Goal: Task Accomplishment & Management: Use online tool/utility

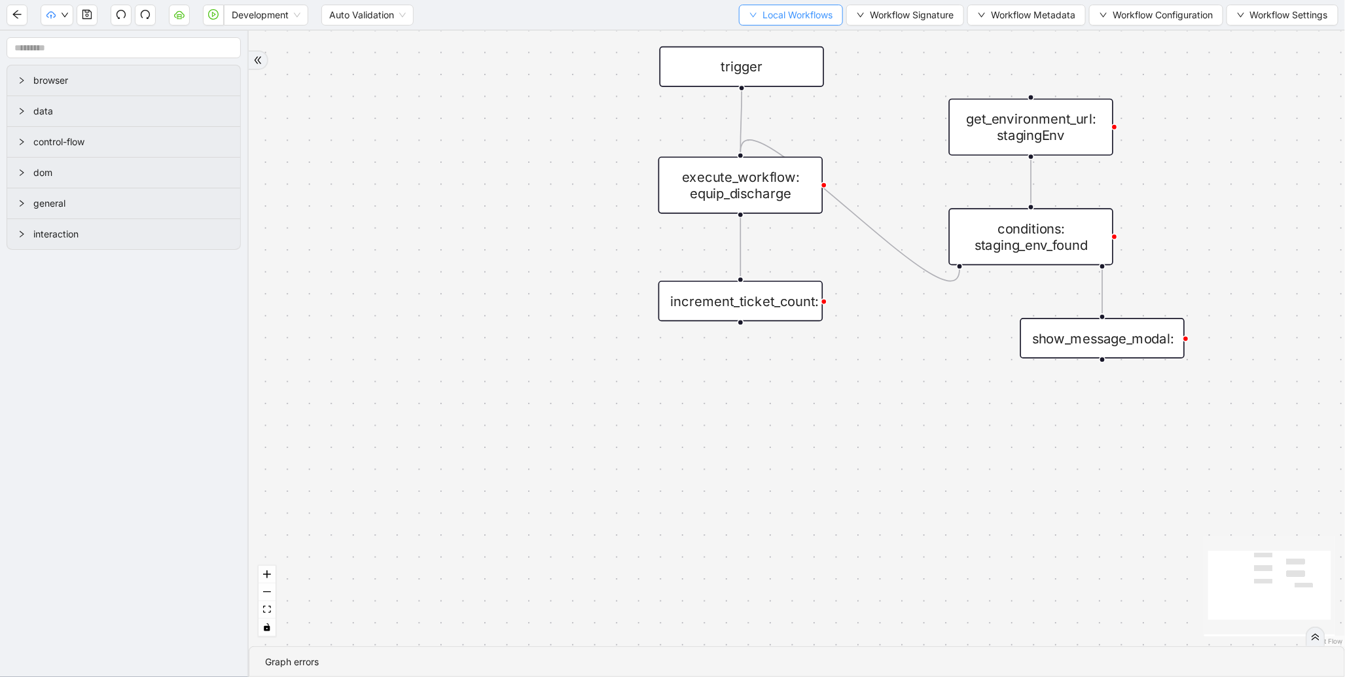
click at [788, 14] on span "Local Workflows" at bounding box center [797, 15] width 70 height 14
click at [789, 33] on span "Select" at bounding box center [784, 40] width 85 height 14
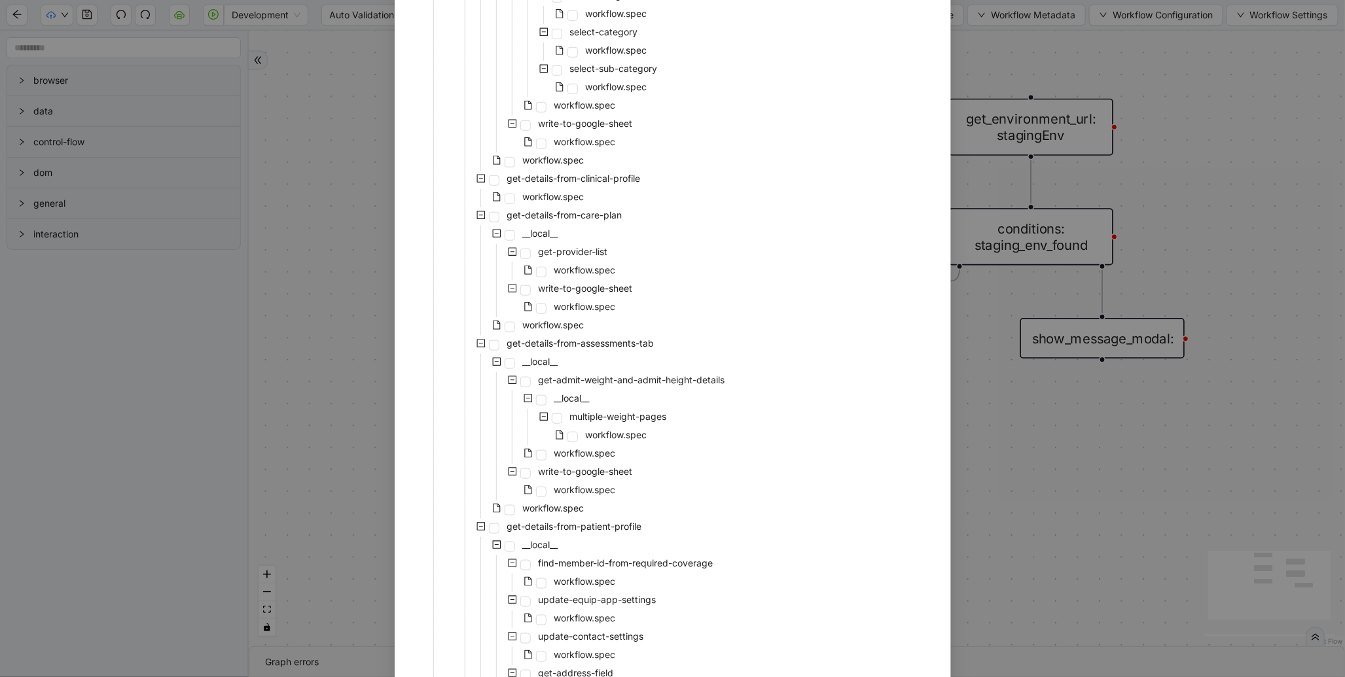
scroll to position [459, 0]
click at [542, 322] on span "workflow.spec" at bounding box center [554, 326] width 62 height 11
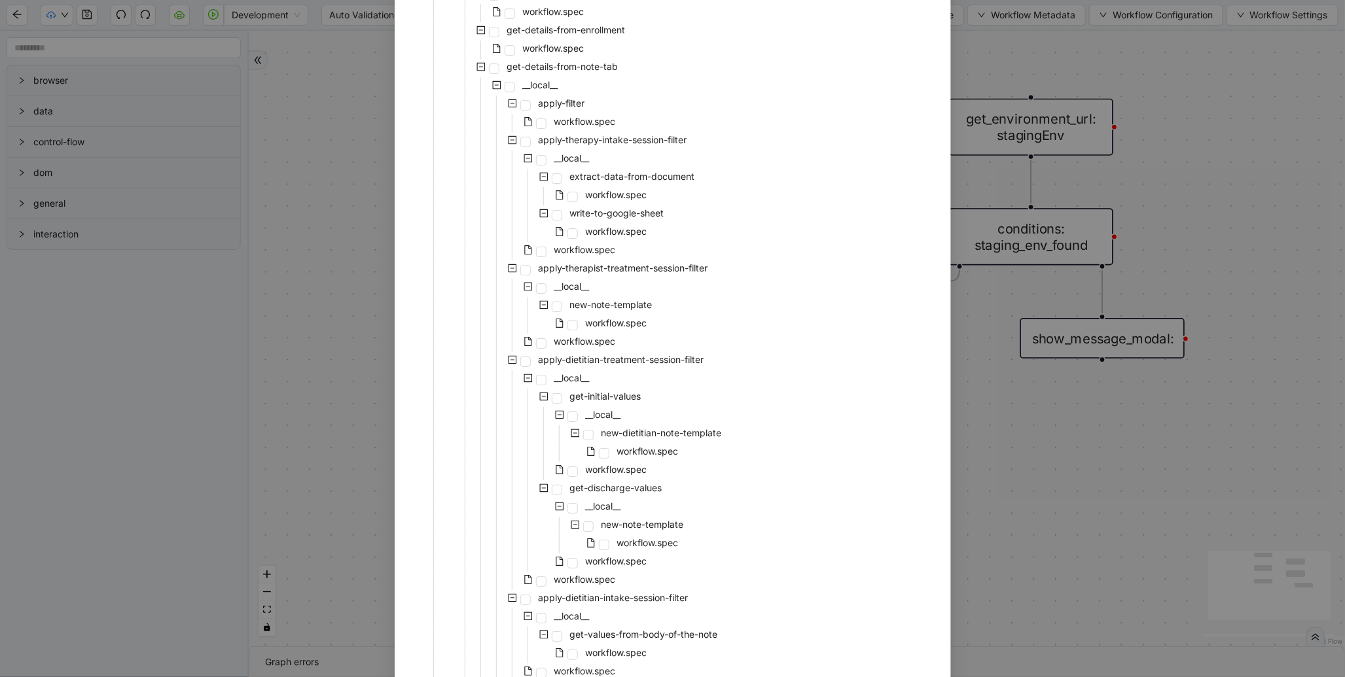
scroll to position [2464, 0]
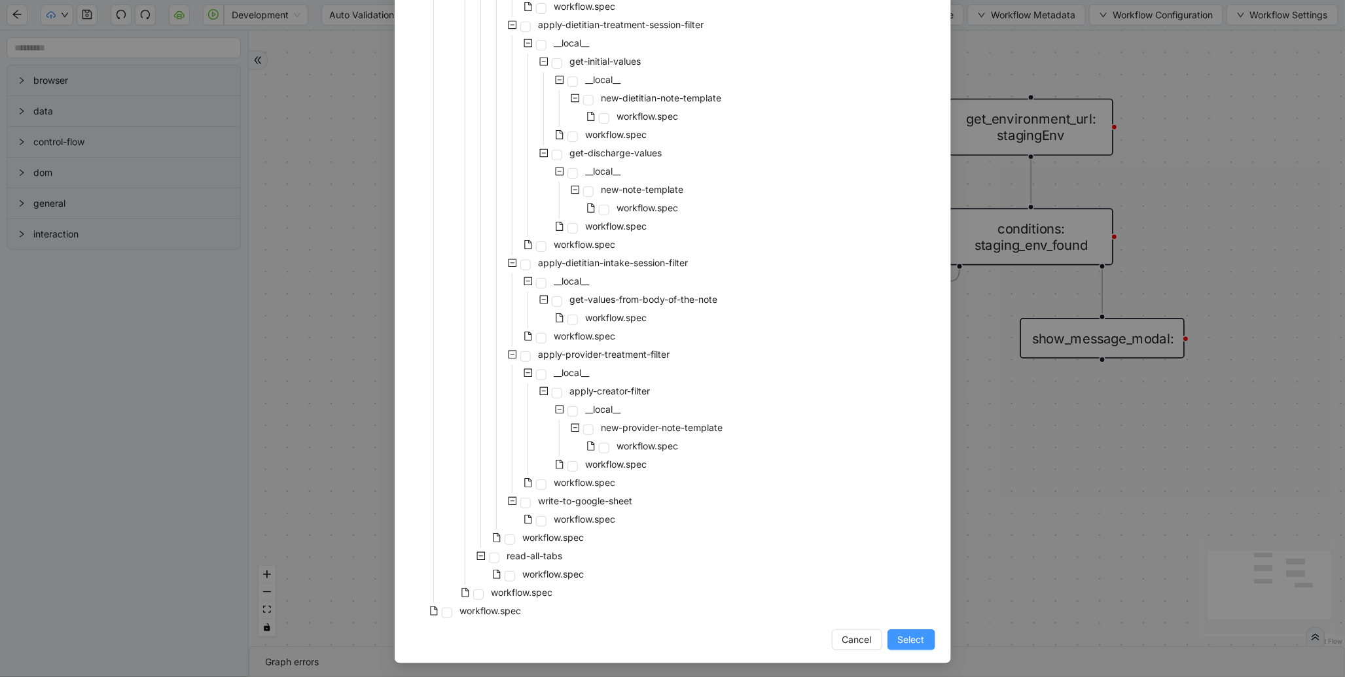
click at [919, 643] on button "Select" at bounding box center [911, 639] width 48 height 21
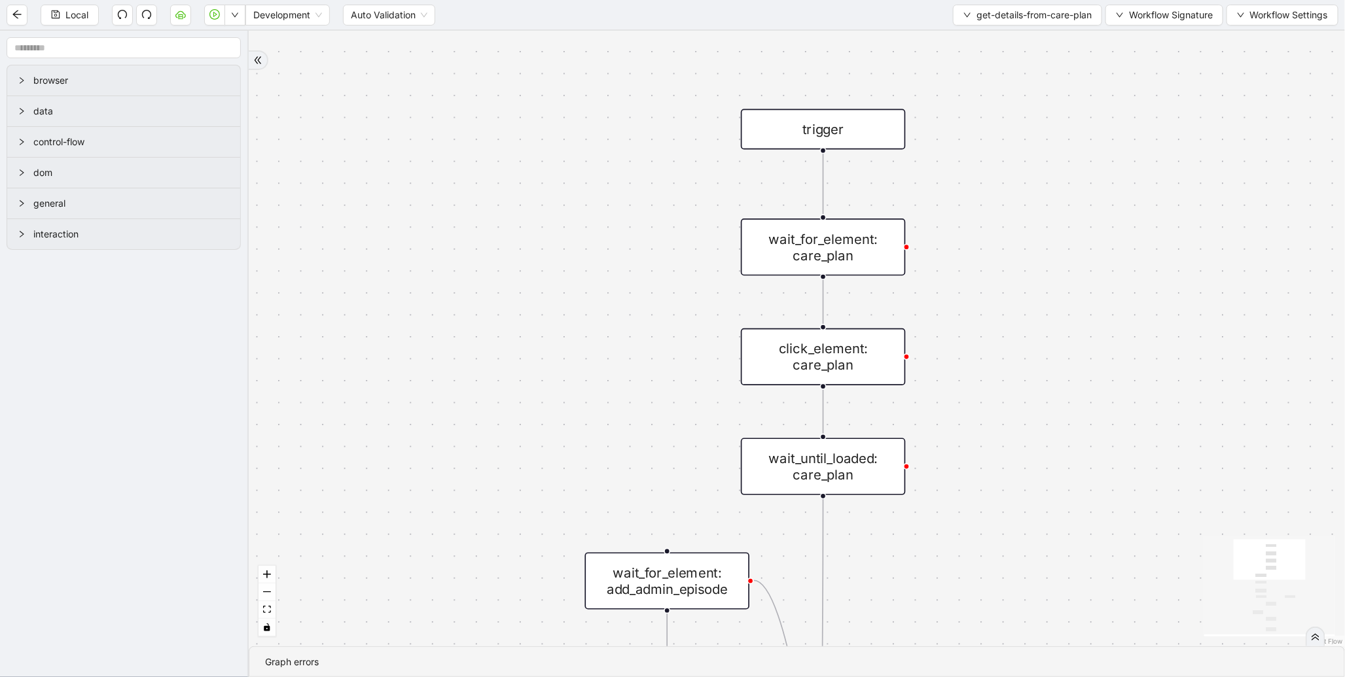
drag, startPoint x: 811, startPoint y: 255, endPoint x: 605, endPoint y: 433, distance: 272.3
click at [605, 433] on div "onError onError onError trigger wait_for_element: care_plan click_element: care…" at bounding box center [797, 339] width 1096 height 616
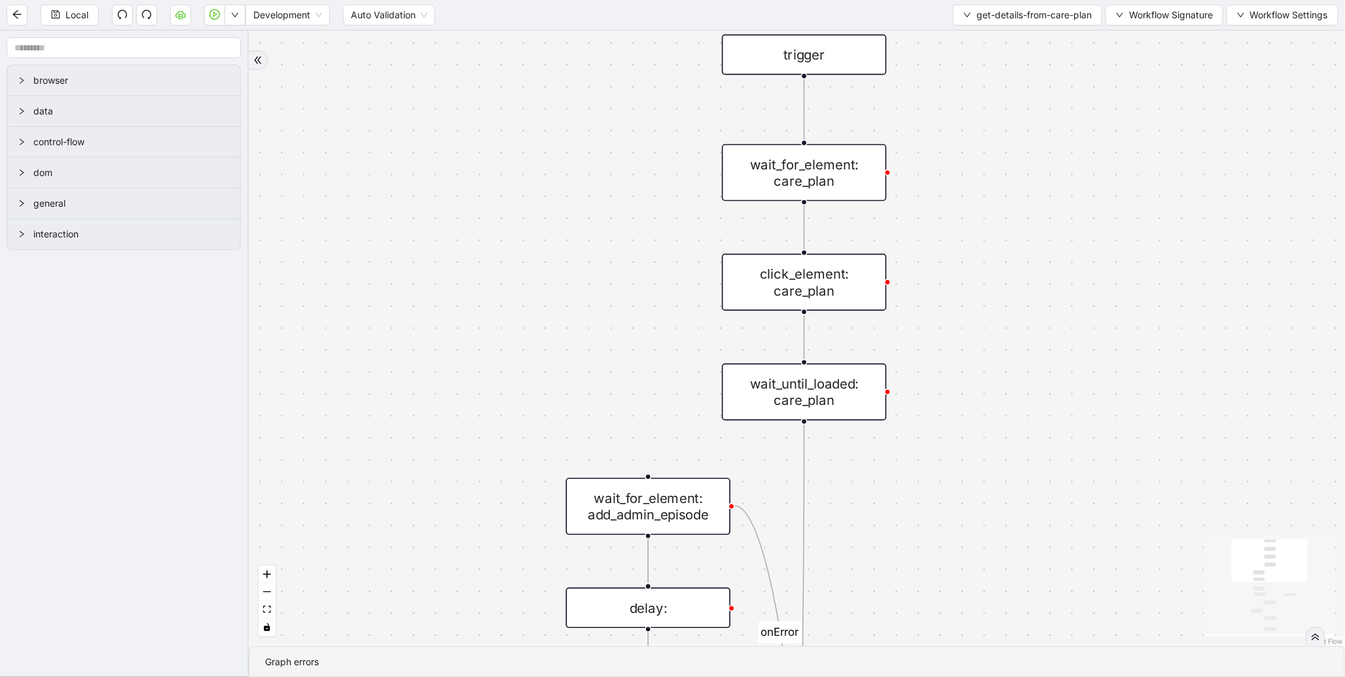
drag, startPoint x: 508, startPoint y: 420, endPoint x: 484, endPoint y: 102, distance: 318.9
click at [484, 102] on div "onError onError onError trigger wait_for_element: care_plan click_element: care…" at bounding box center [797, 339] width 1096 height 616
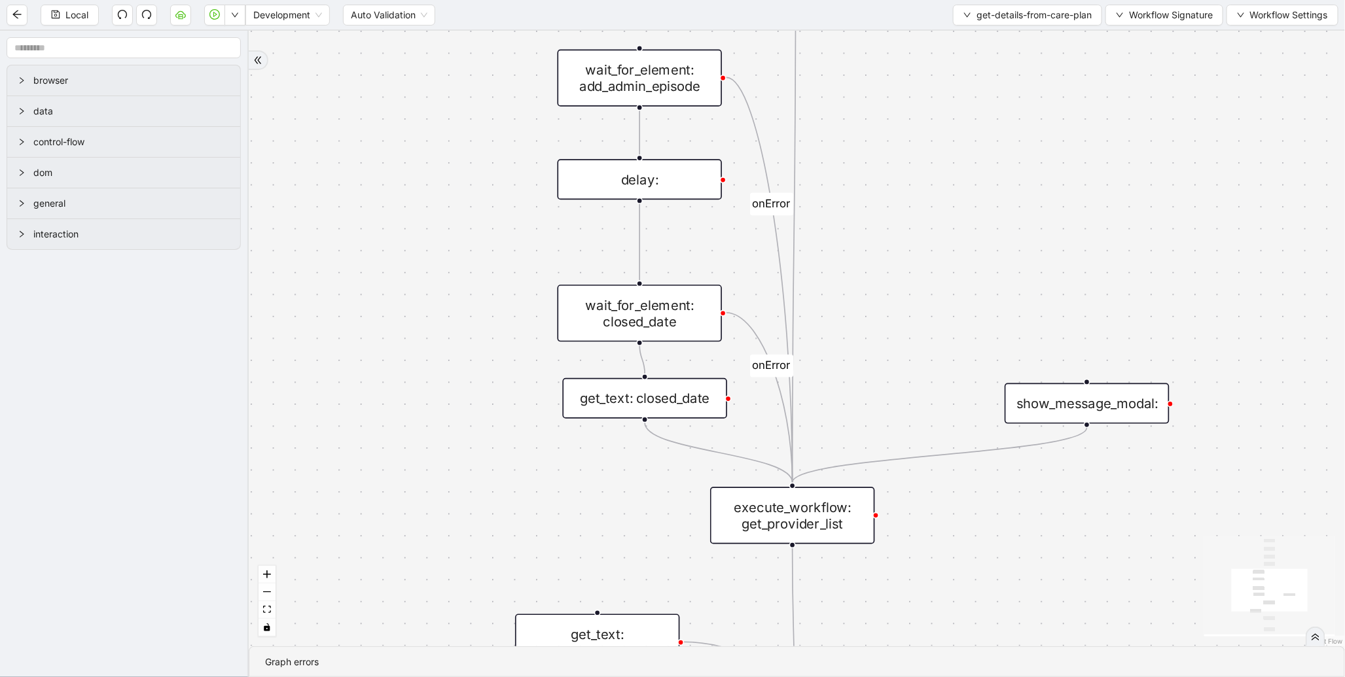
drag, startPoint x: 403, startPoint y: 544, endPoint x: 400, endPoint y: 192, distance: 352.0
click at [400, 192] on div "onError onError onError trigger wait_for_element: care_plan click_element: care…" at bounding box center [797, 339] width 1096 height 616
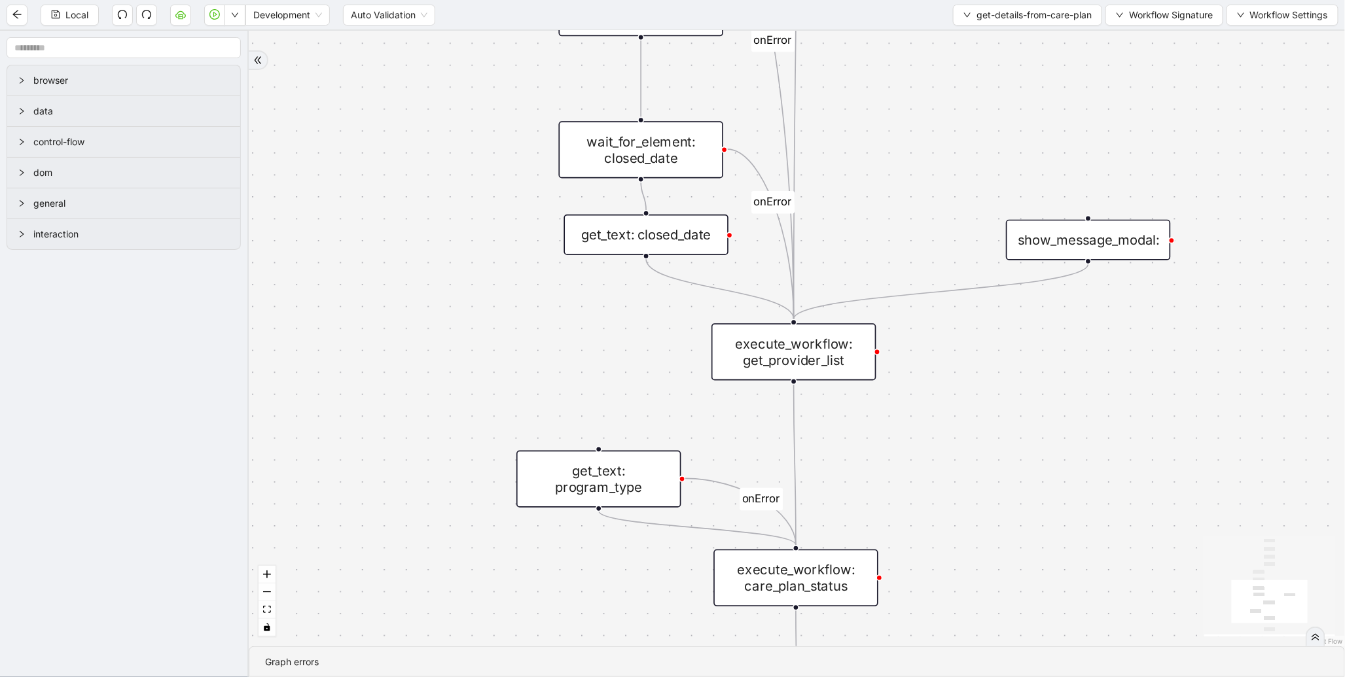
drag, startPoint x: 395, startPoint y: 338, endPoint x: 406, endPoint y: 141, distance: 197.3
click at [406, 141] on div "onError onError onError trigger wait_for_element: care_plan click_element: care…" at bounding box center [797, 339] width 1096 height 616
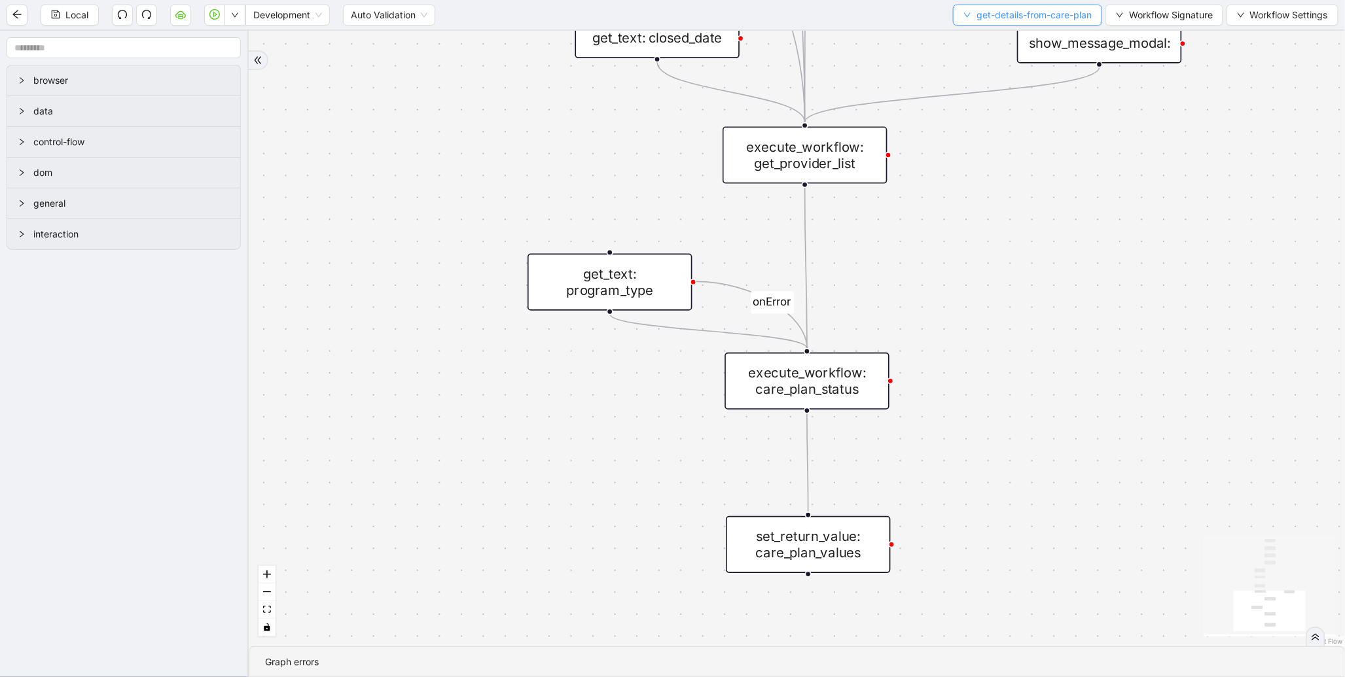
click at [989, 12] on span "get-details-from-care-plan" at bounding box center [1033, 15] width 115 height 14
click at [977, 40] on span "Select" at bounding box center [1024, 40] width 130 height 14
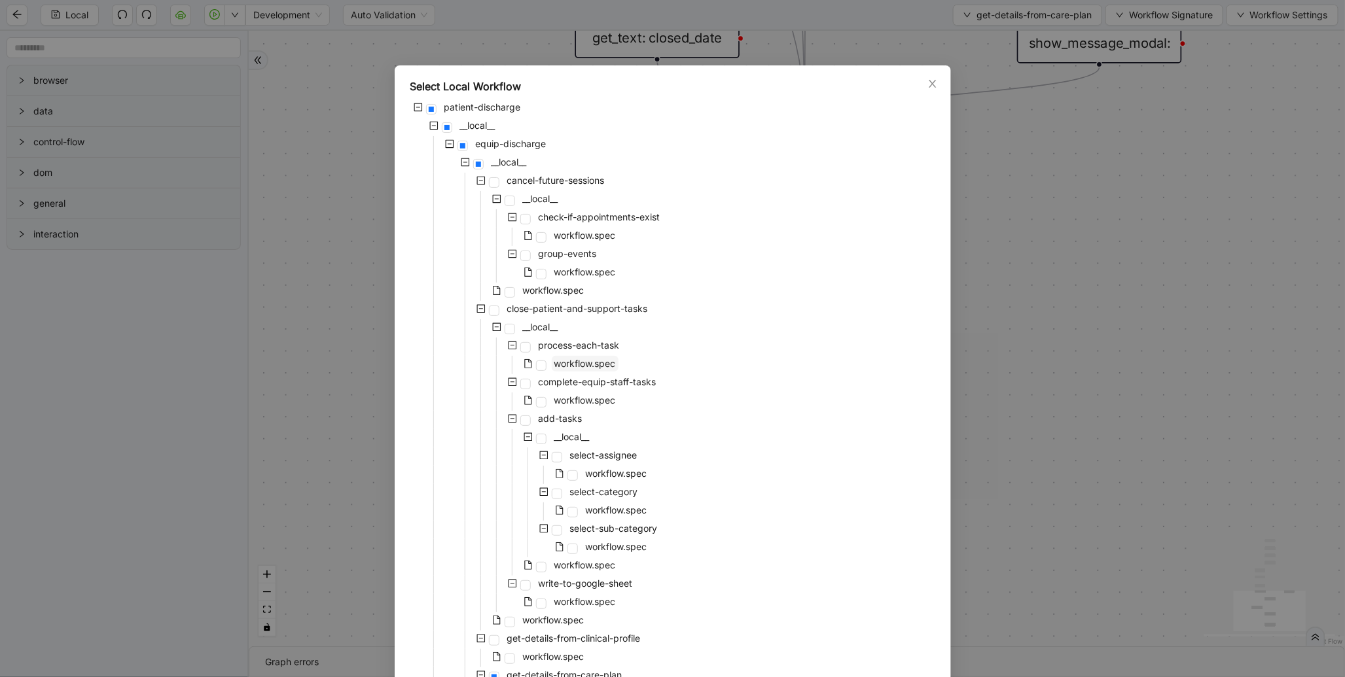
click at [593, 368] on span "workflow.spec" at bounding box center [585, 363] width 62 height 11
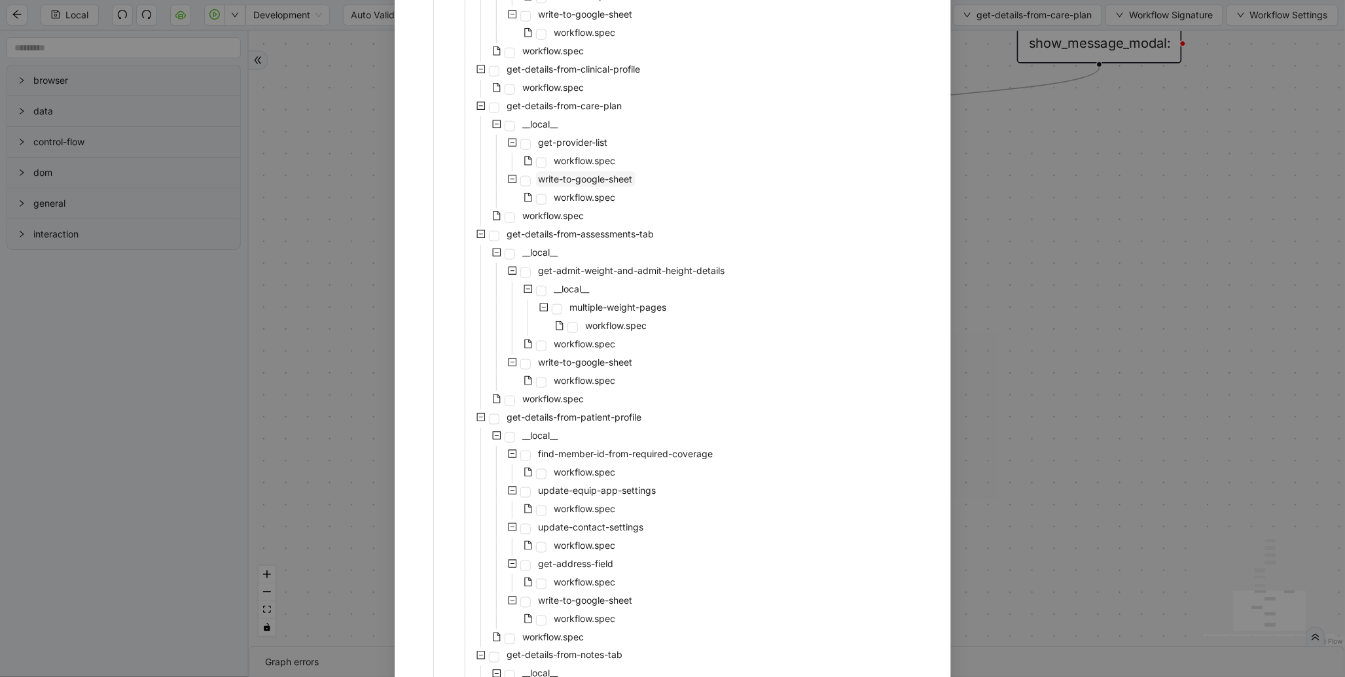
scroll to position [567, 0]
click at [593, 166] on span "workflow.spec" at bounding box center [585, 163] width 62 height 11
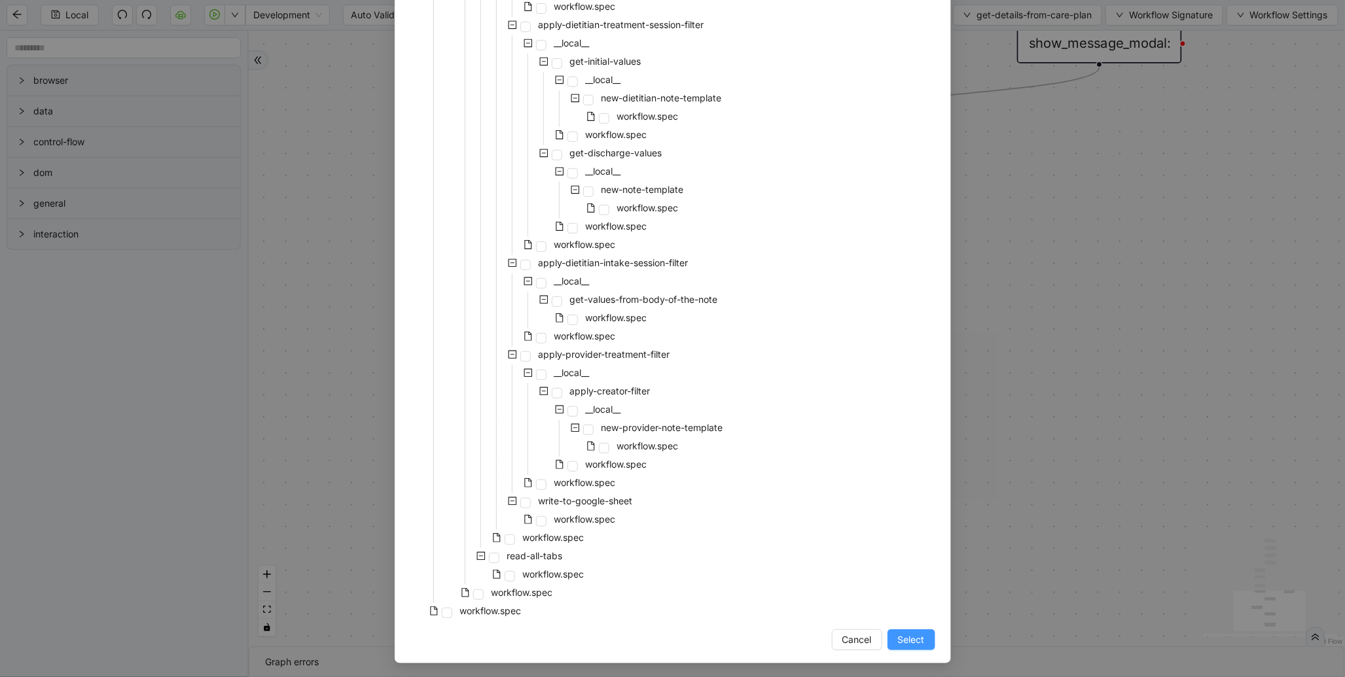
click at [911, 646] on button "Select" at bounding box center [911, 639] width 48 height 21
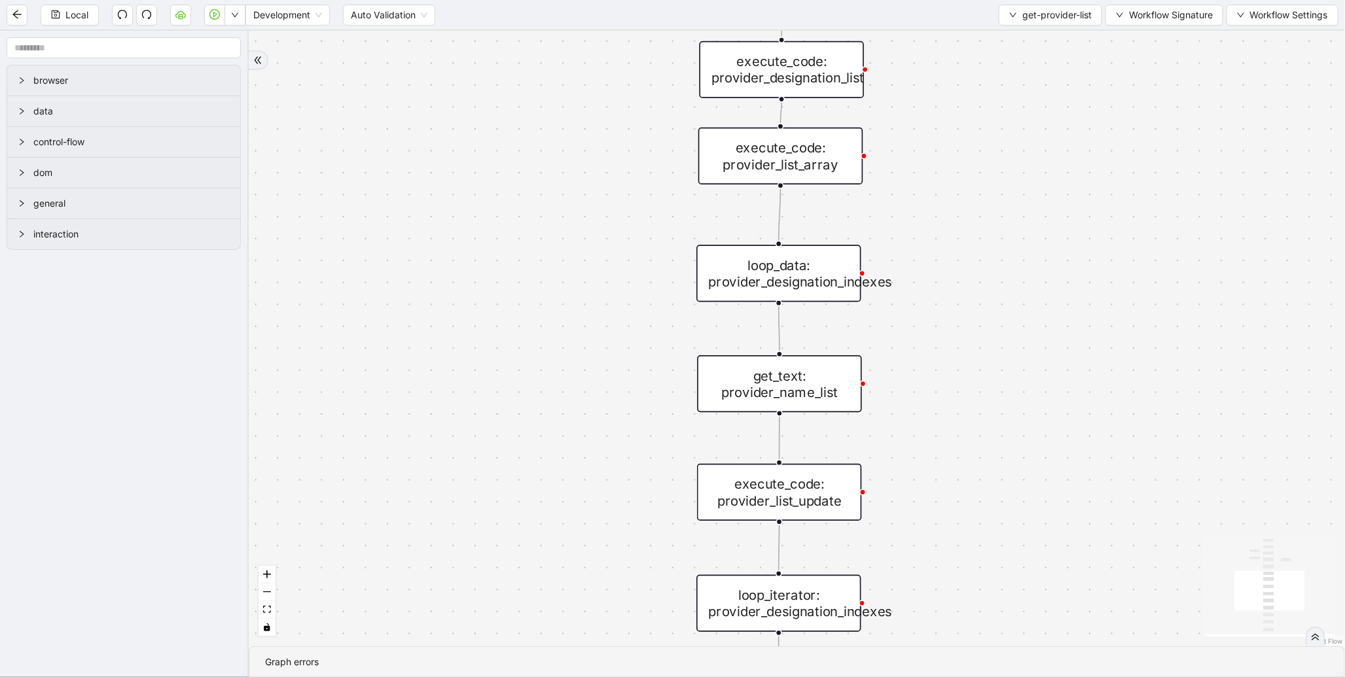
drag, startPoint x: 631, startPoint y: 288, endPoint x: 543, endPoint y: 391, distance: 135.1
click at [543, 391] on div "onError trigger wait_for_element: provider_list new_tab: get_text: provider_nam…" at bounding box center [797, 339] width 1096 height 616
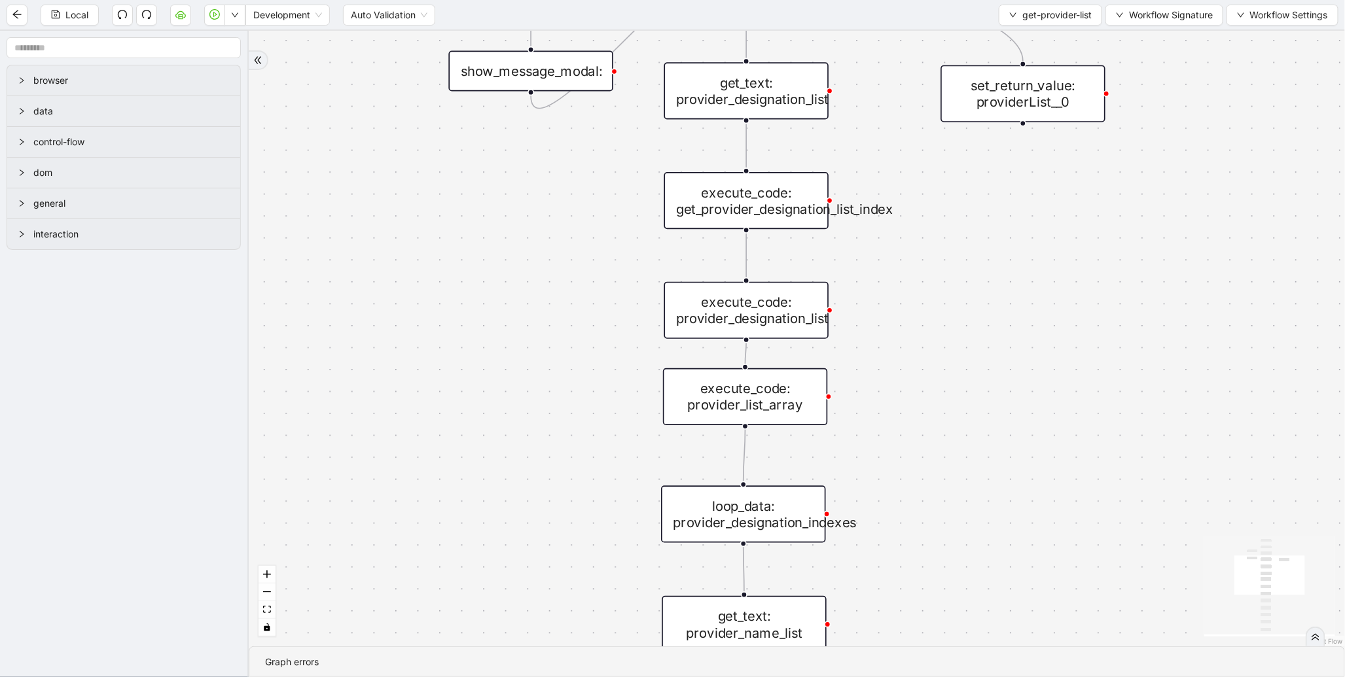
drag, startPoint x: 588, startPoint y: 236, endPoint x: 566, endPoint y: 459, distance: 224.2
click at [566, 459] on div "onError trigger wait_for_element: provider_list new_tab: get_text: provider_nam…" at bounding box center [797, 339] width 1096 height 616
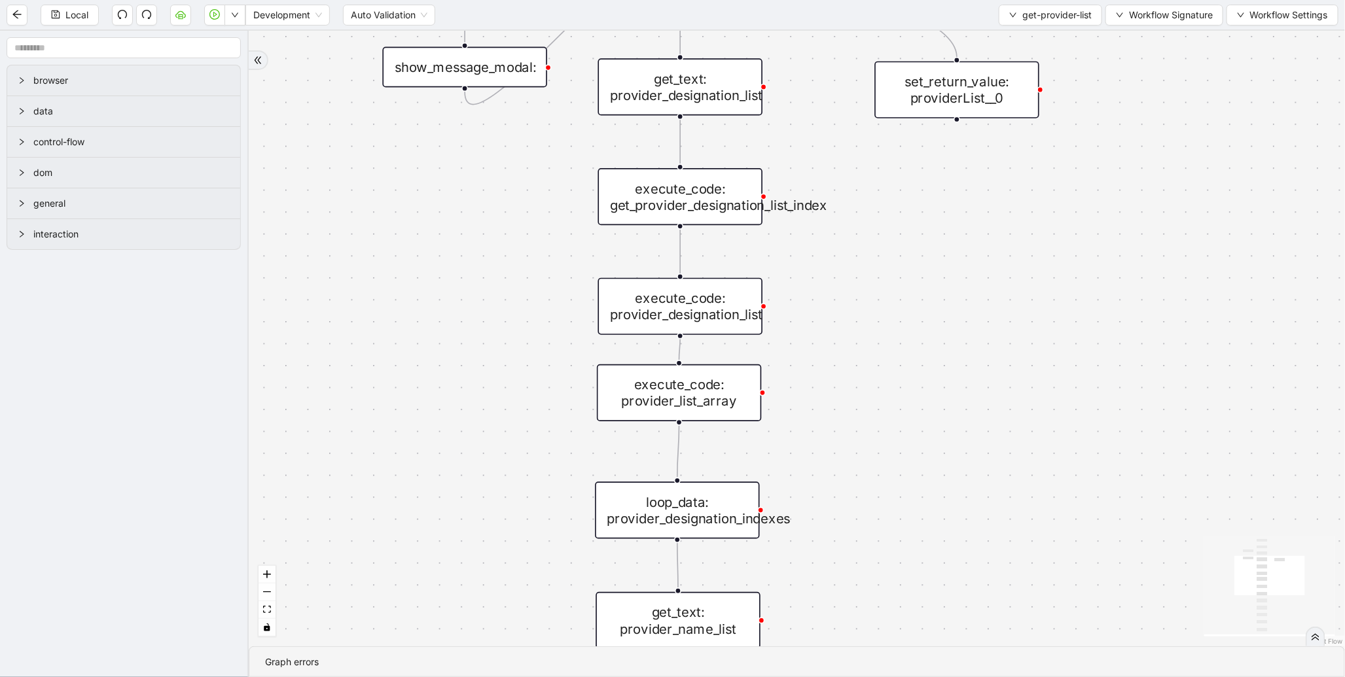
drag, startPoint x: 558, startPoint y: 258, endPoint x: 494, endPoint y: 236, distance: 67.7
click at [494, 236] on div "onError trigger wait_for_element: provider_list new_tab: get_text: provider_nam…" at bounding box center [797, 339] width 1096 height 616
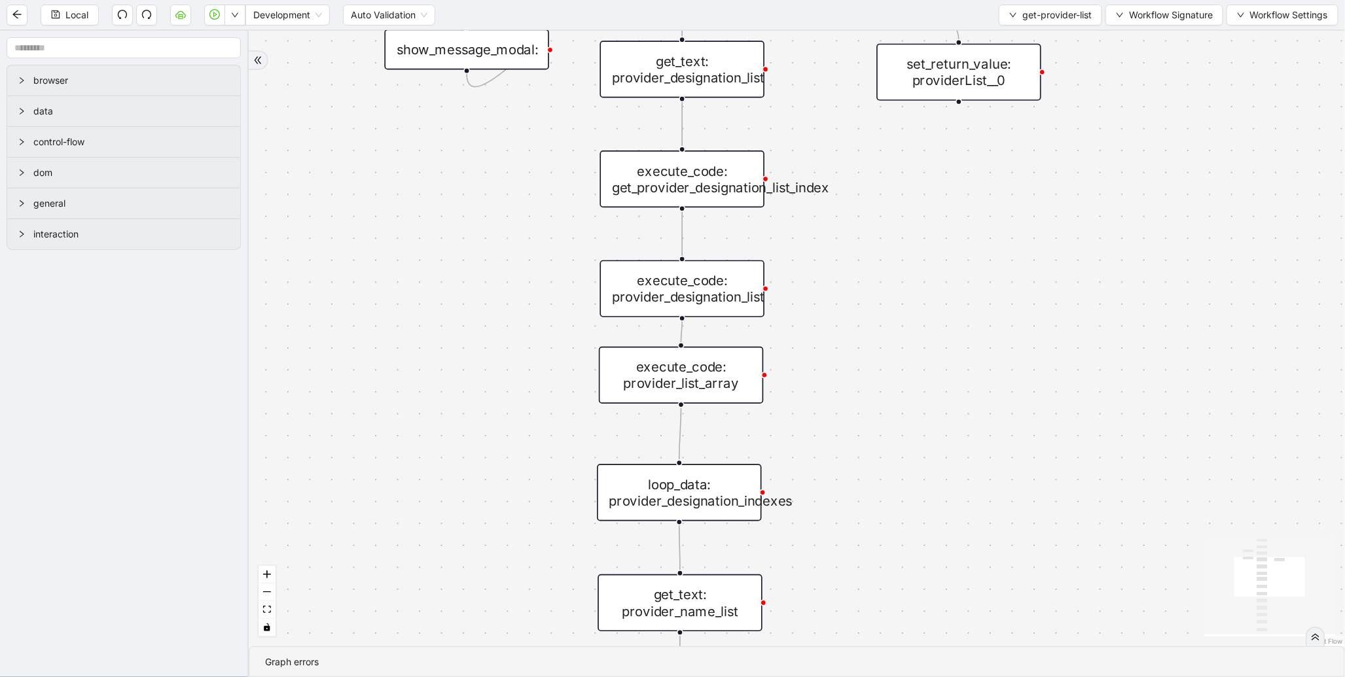
click at [683, 192] on div "execute_code: get_provider_designation_list_index" at bounding box center [682, 178] width 165 height 57
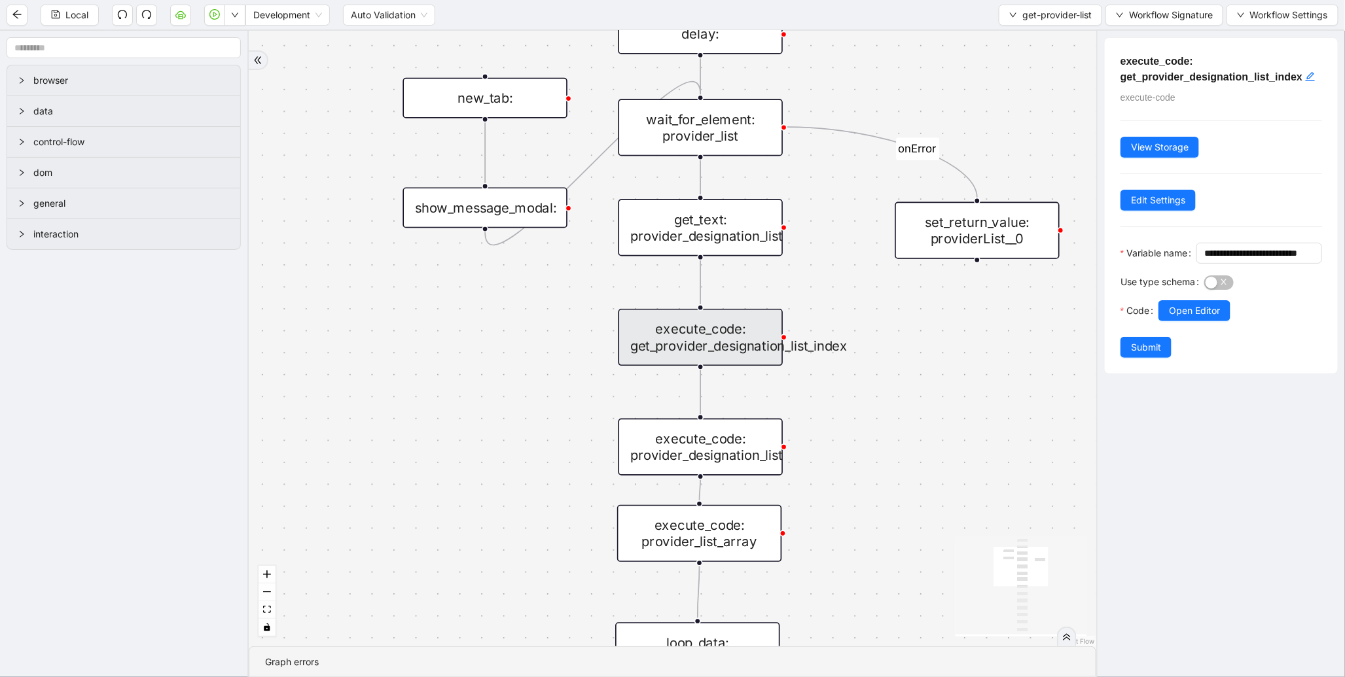
drag, startPoint x: 878, startPoint y: 212, endPoint x: 898, endPoint y: 370, distance: 159.6
click at [898, 370] on div "onError trigger wait_for_element: provider_list new_tab: get_text: provider_nam…" at bounding box center [672, 339] width 847 height 616
click at [730, 237] on div "get_text: provider_designation_list" at bounding box center [702, 227] width 165 height 57
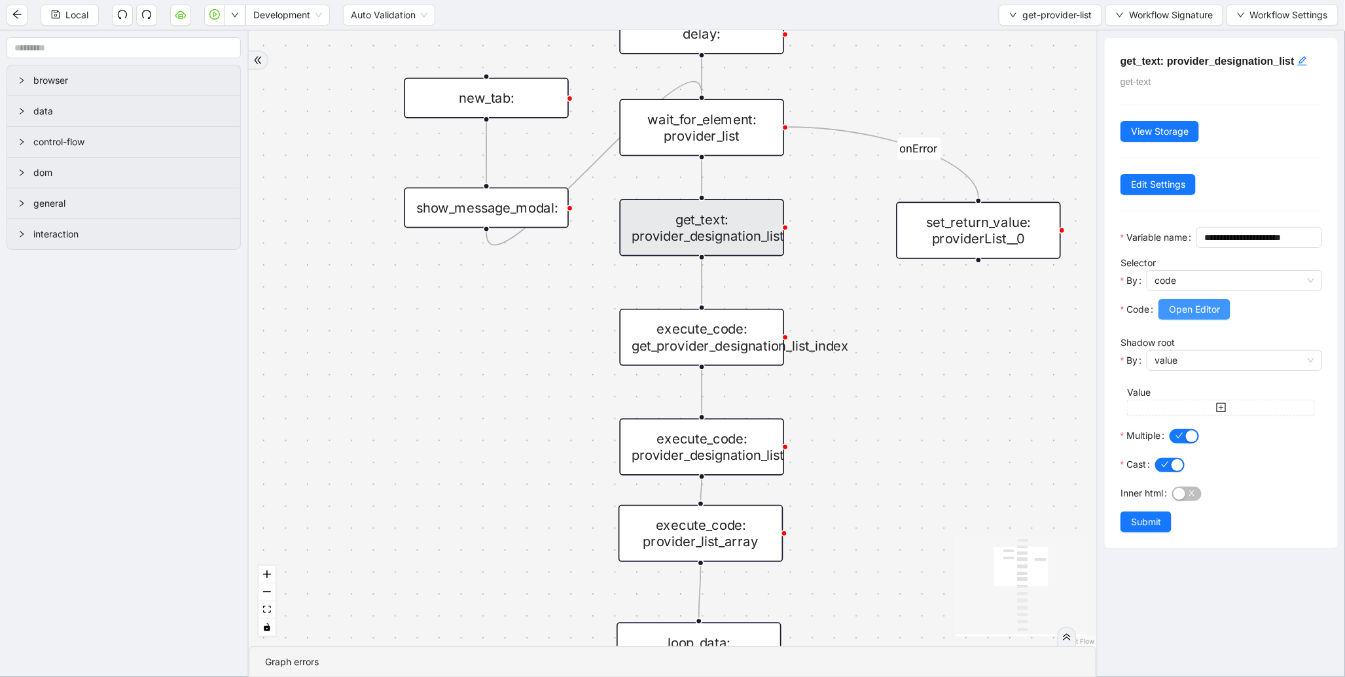
click at [1189, 317] on span "Open Editor" at bounding box center [1194, 309] width 51 height 14
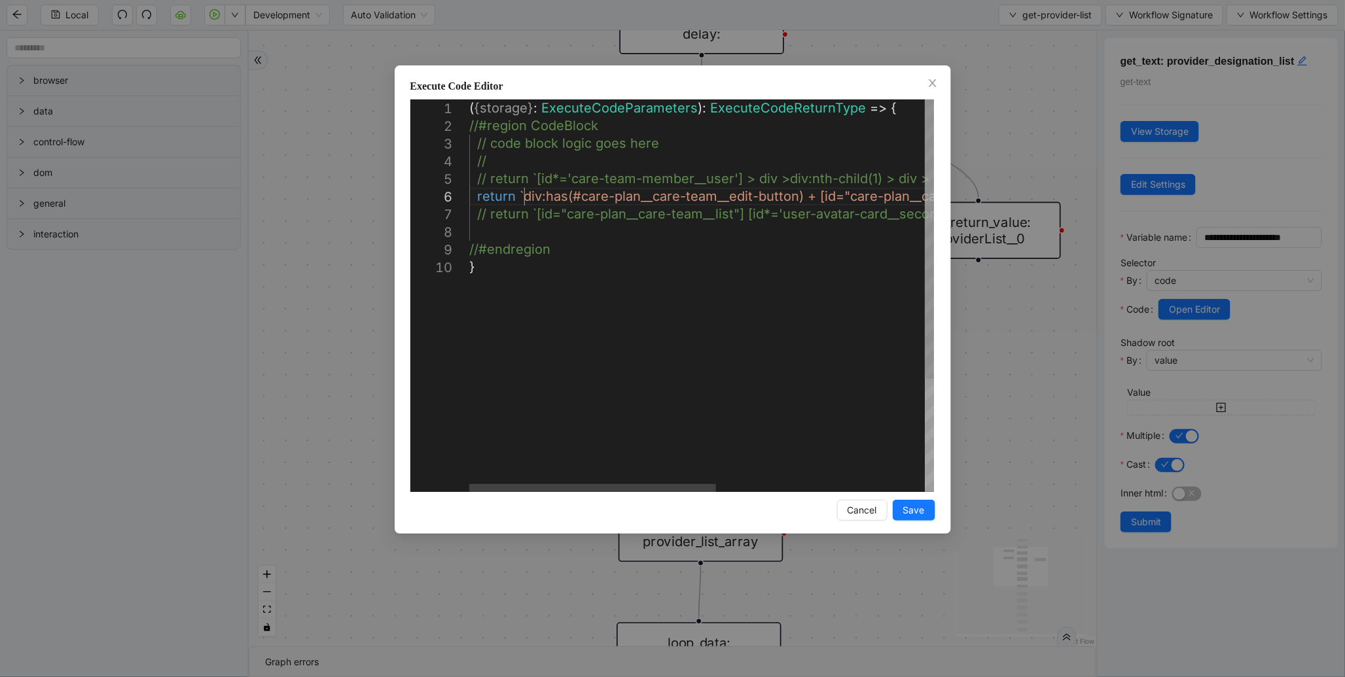
scroll to position [0, 7]
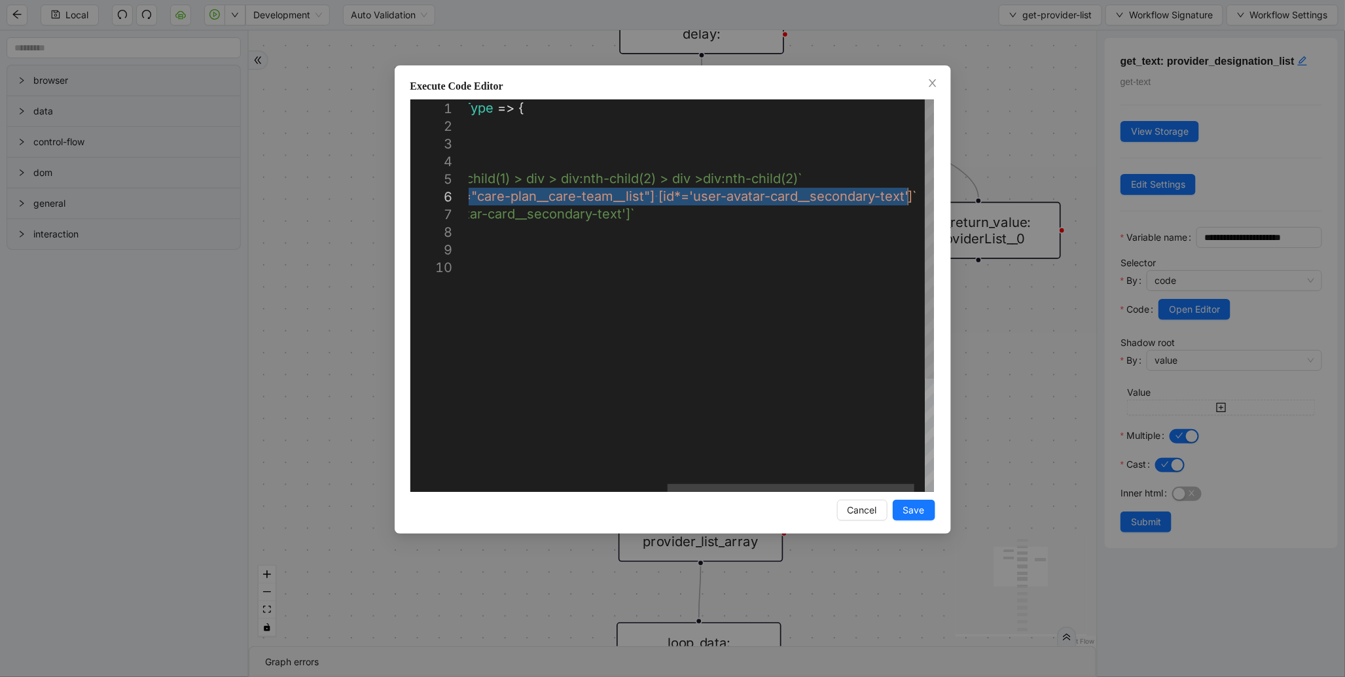
drag, startPoint x: 525, startPoint y: 196, endPoint x: 908, endPoint y: 200, distance: 383.5
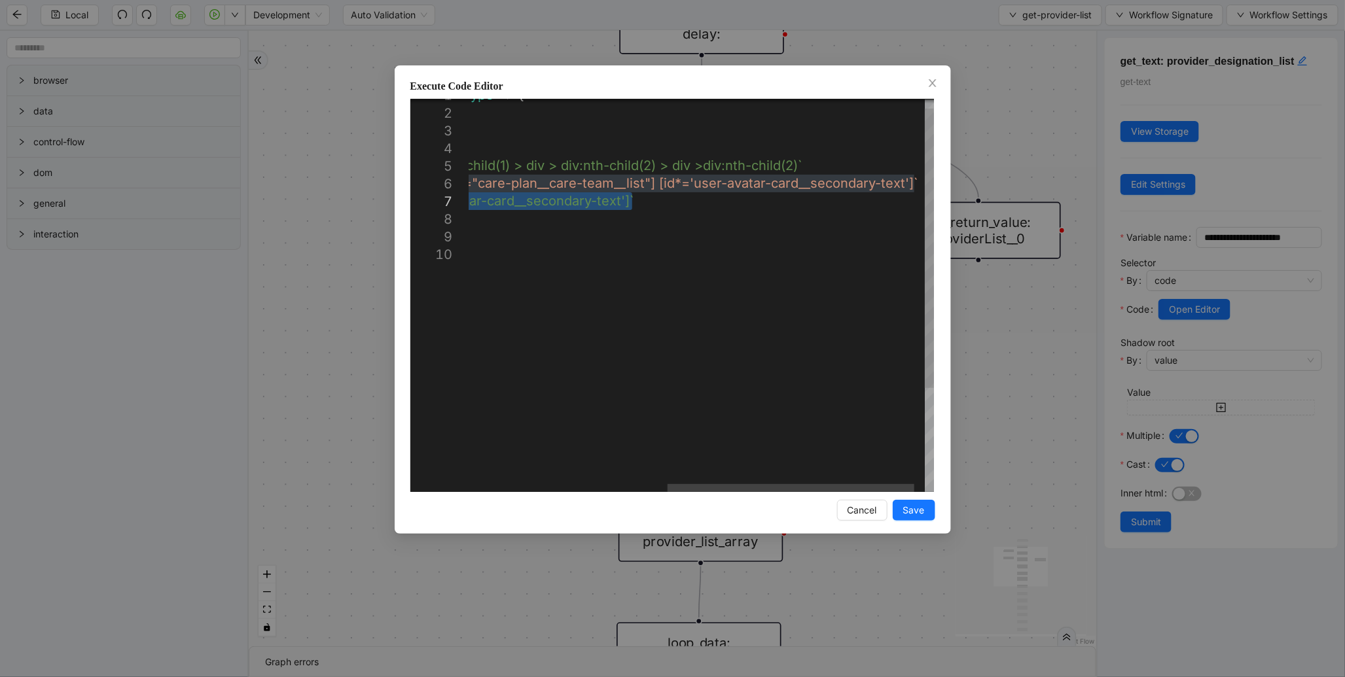
drag, startPoint x: 537, startPoint y: 203, endPoint x: 747, endPoint y: 184, distance: 211.6
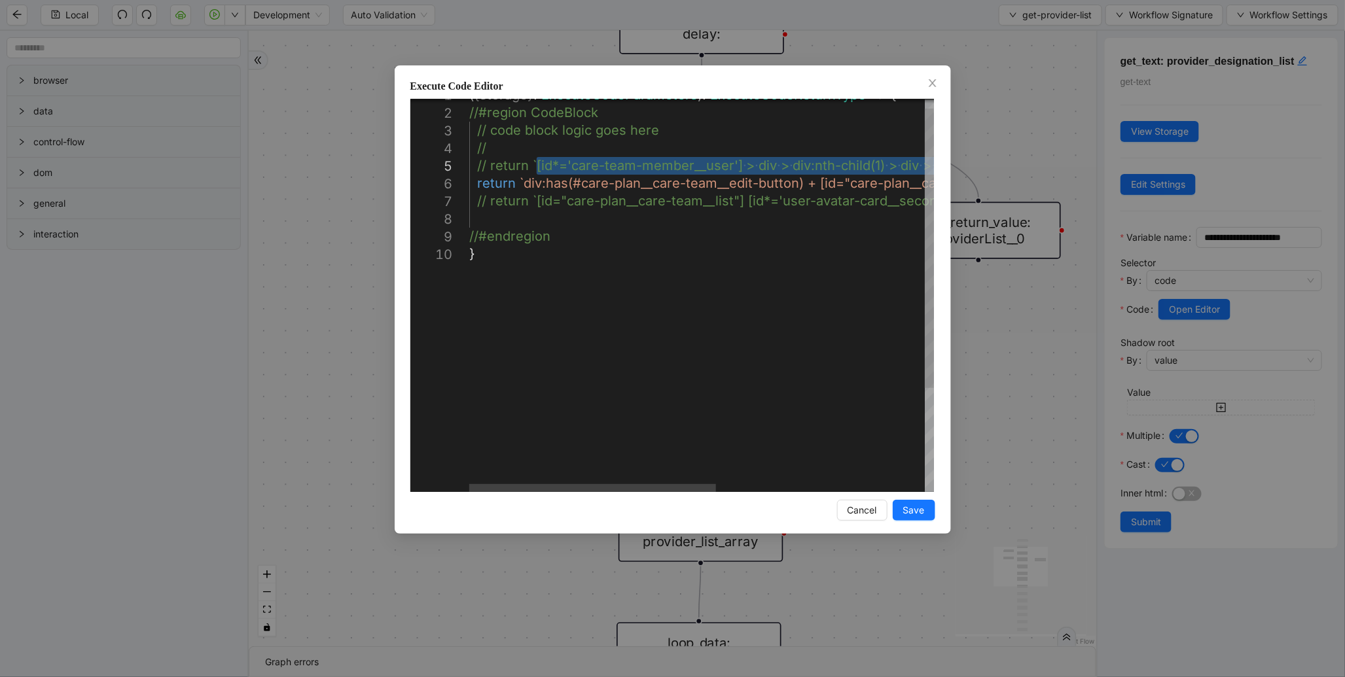
drag, startPoint x: 800, startPoint y: 165, endPoint x: 538, endPoint y: 162, distance: 262.4
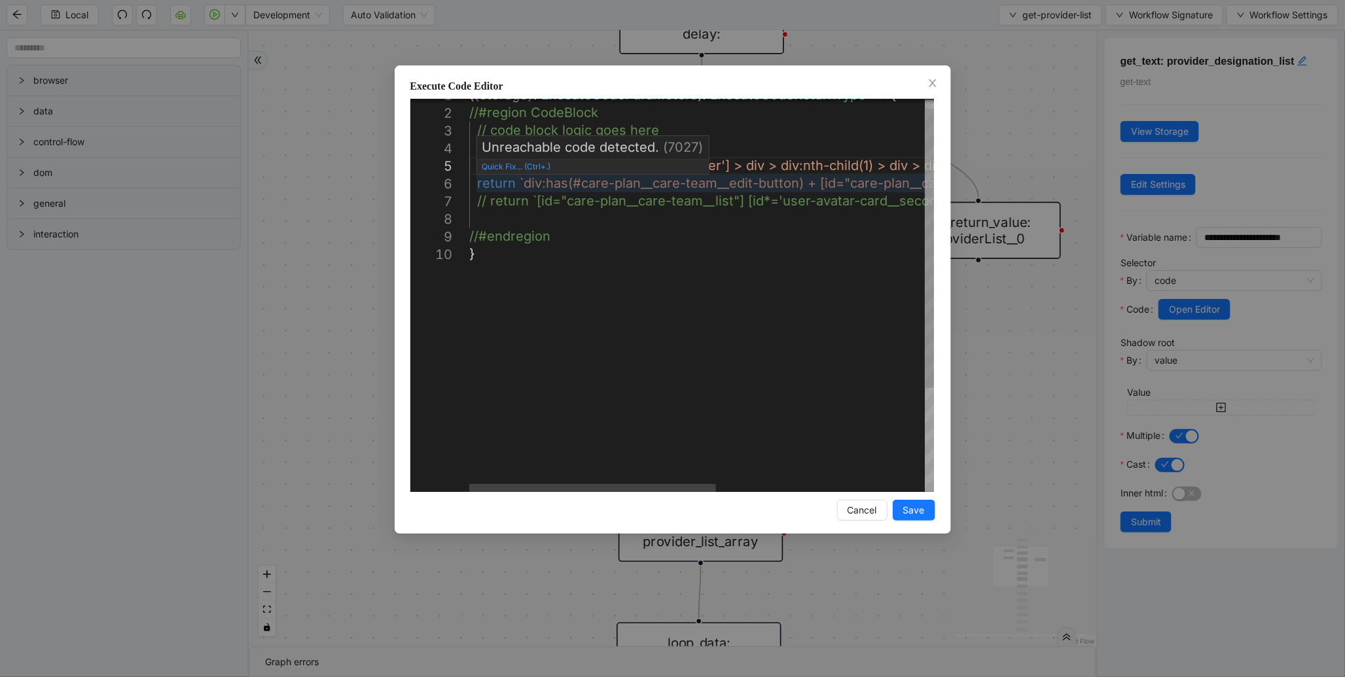
click at [557, 183] on div "( { storage } : ExecuteCodeParameters ): ExecuteCodeReturnType => { //#region C…" at bounding box center [897, 362] width 857 height 552
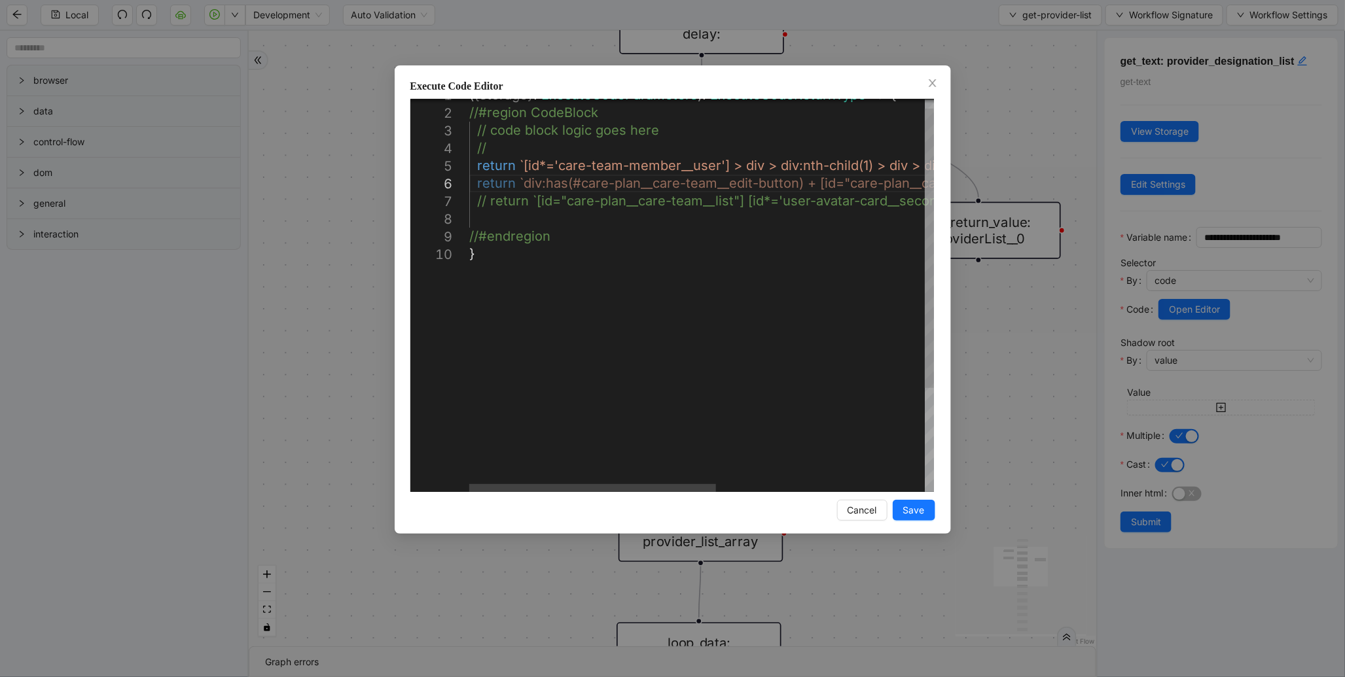
type textarea "**********"
click at [923, 500] on button "Save" at bounding box center [914, 510] width 43 height 21
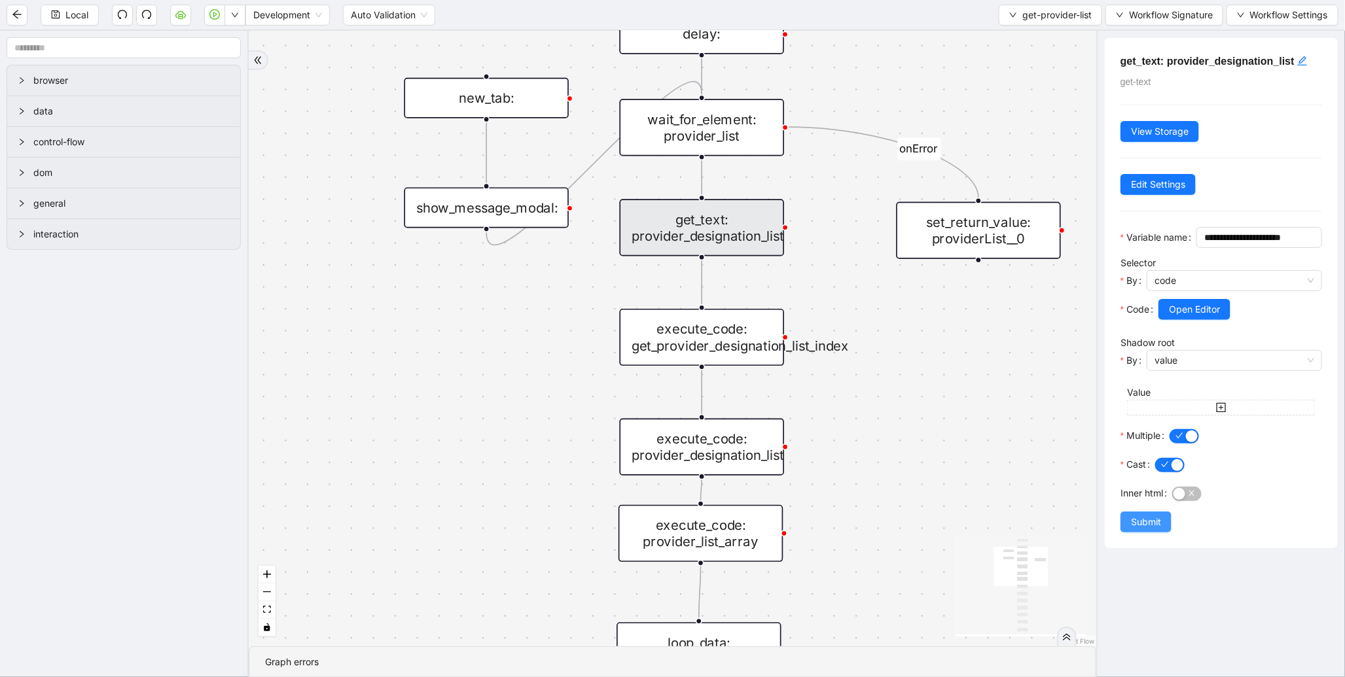
click at [1156, 529] on span "Submit" at bounding box center [1146, 522] width 30 height 14
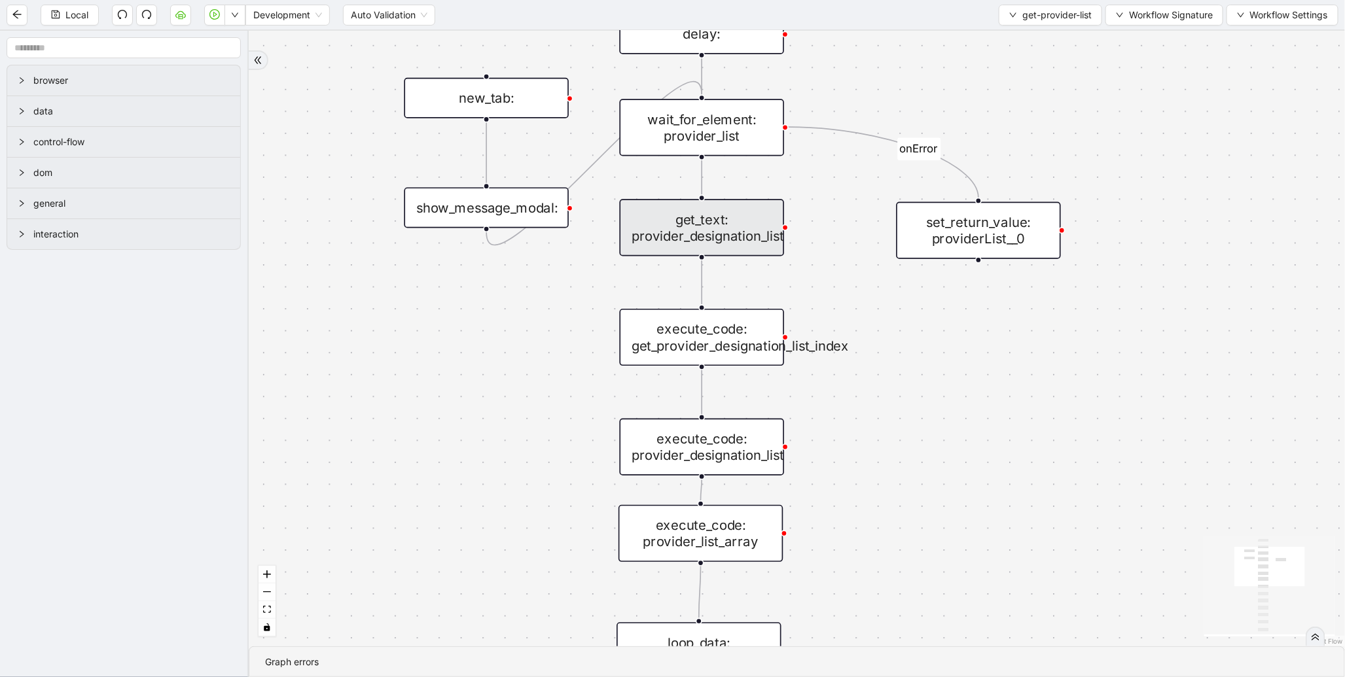
click at [753, 342] on div "execute_code: get_provider_designation_list_index" at bounding box center [702, 337] width 165 height 57
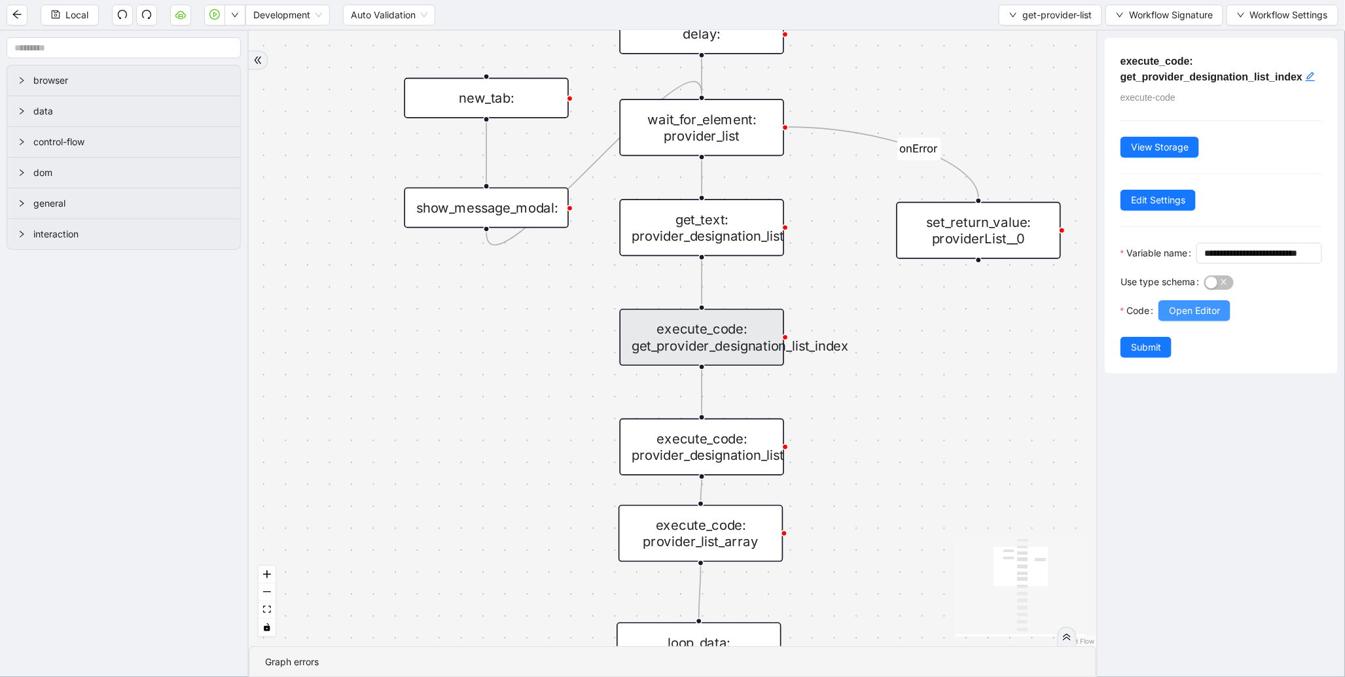
click at [1194, 318] on span "Open Editor" at bounding box center [1194, 311] width 51 height 14
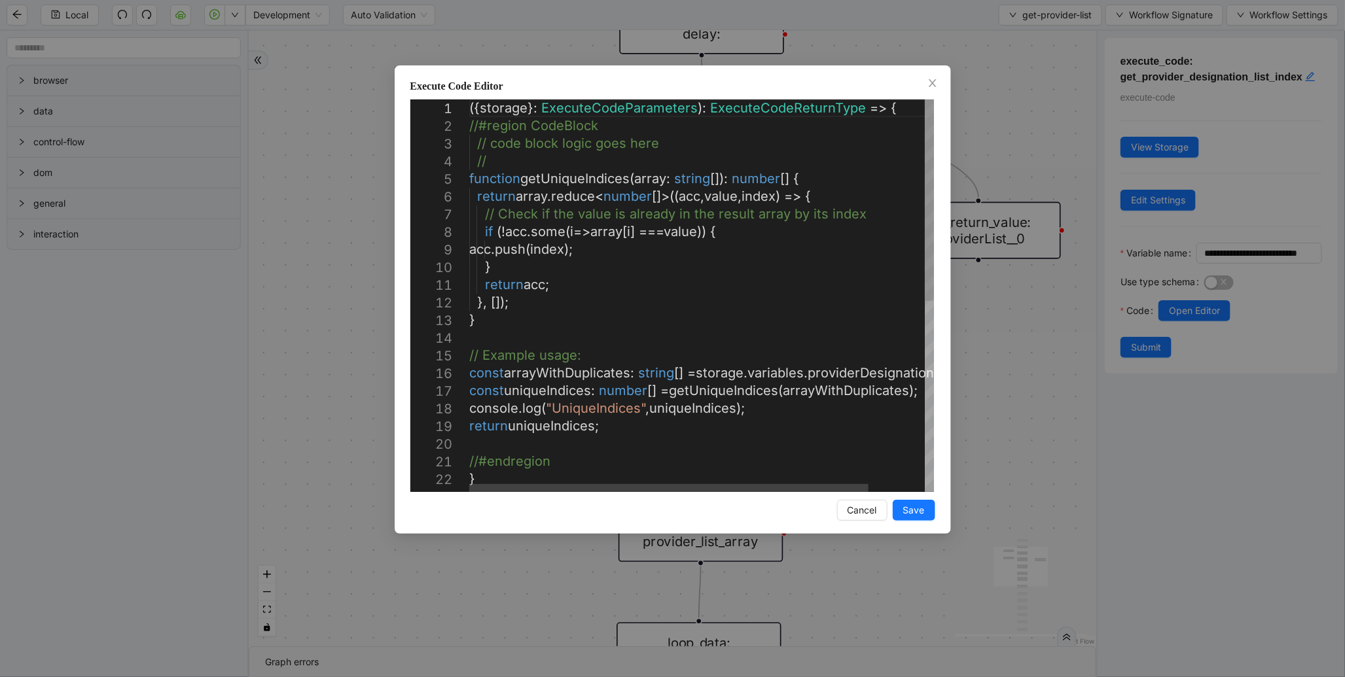
click at [1045, 401] on div "Execute Code Editor 1 2 3 4 5 6 7 8 9 10 11 12 13 14 15 16 17 18 19 20 21 22 ({…" at bounding box center [672, 338] width 1345 height 677
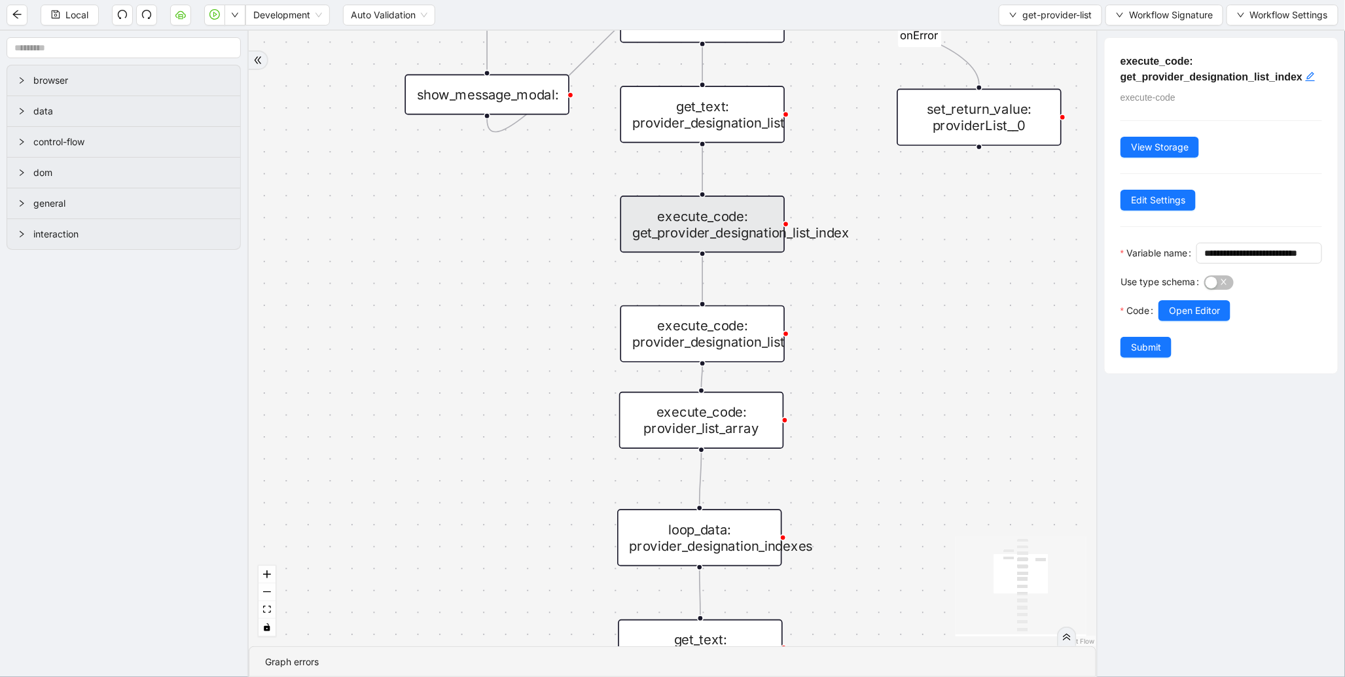
drag, startPoint x: 921, startPoint y: 448, endPoint x: 862, endPoint y: 323, distance: 138.8
click at [924, 306] on div "onError trigger wait_for_element: provider_list new_tab: get_text: provider_nam…" at bounding box center [672, 339] width 847 height 616
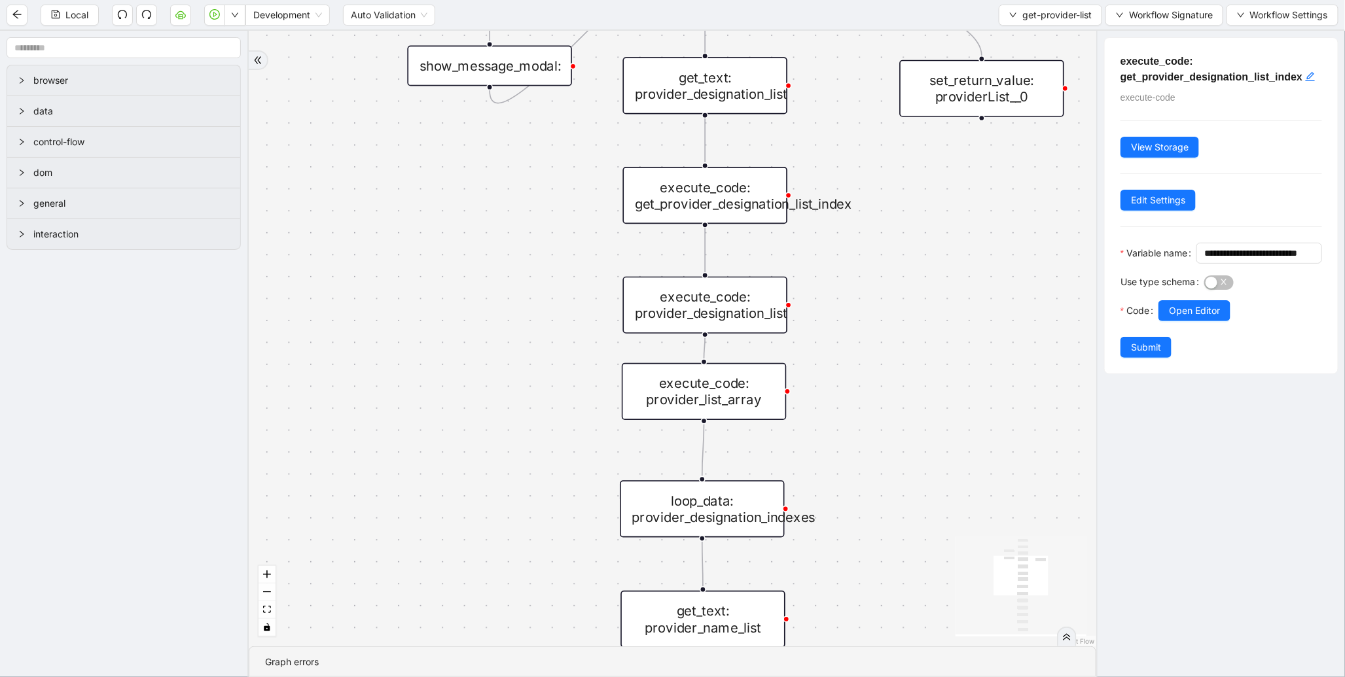
click at [716, 298] on div "execute_code: provider_designation_list" at bounding box center [705, 305] width 165 height 57
drag, startPoint x: 904, startPoint y: 433, endPoint x: 900, endPoint y: 275, distance: 157.7
click at [900, 275] on div "onError trigger wait_for_element: provider_list new_tab: get_text: provider_nam…" at bounding box center [672, 339] width 847 height 616
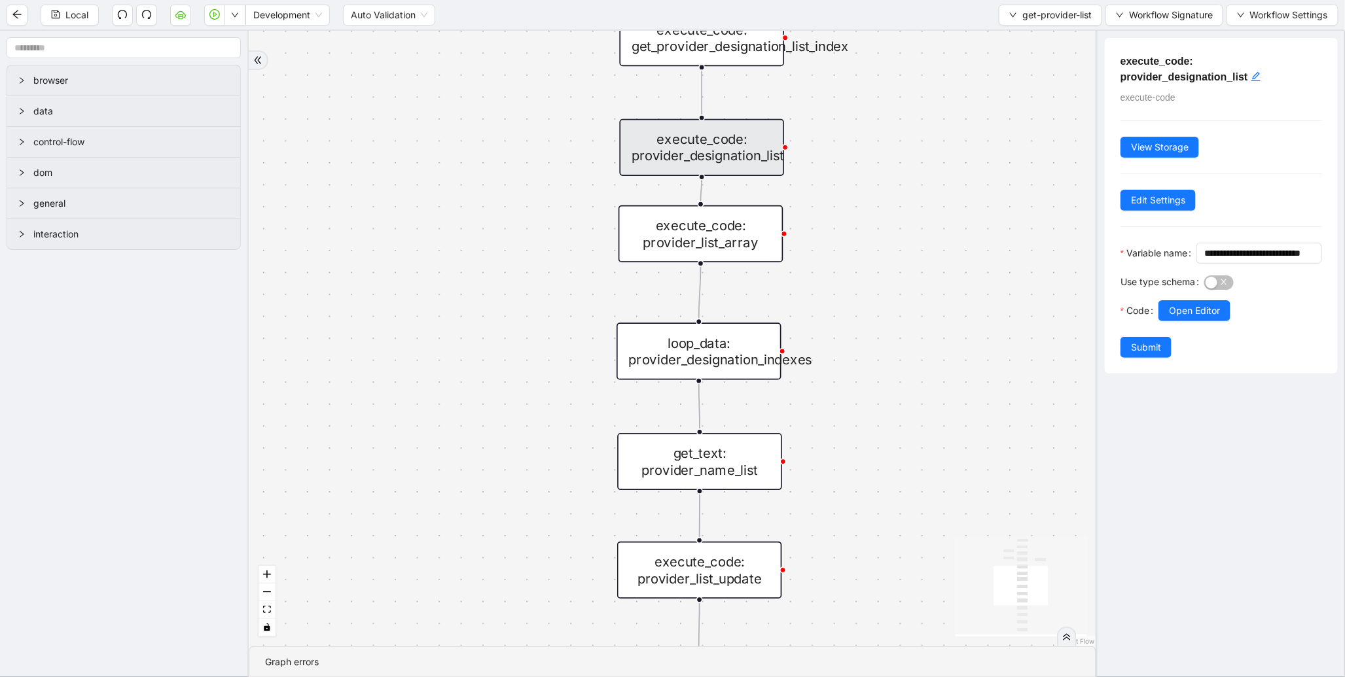
click at [749, 254] on div "execute_code: provider_list_array" at bounding box center [700, 233] width 165 height 57
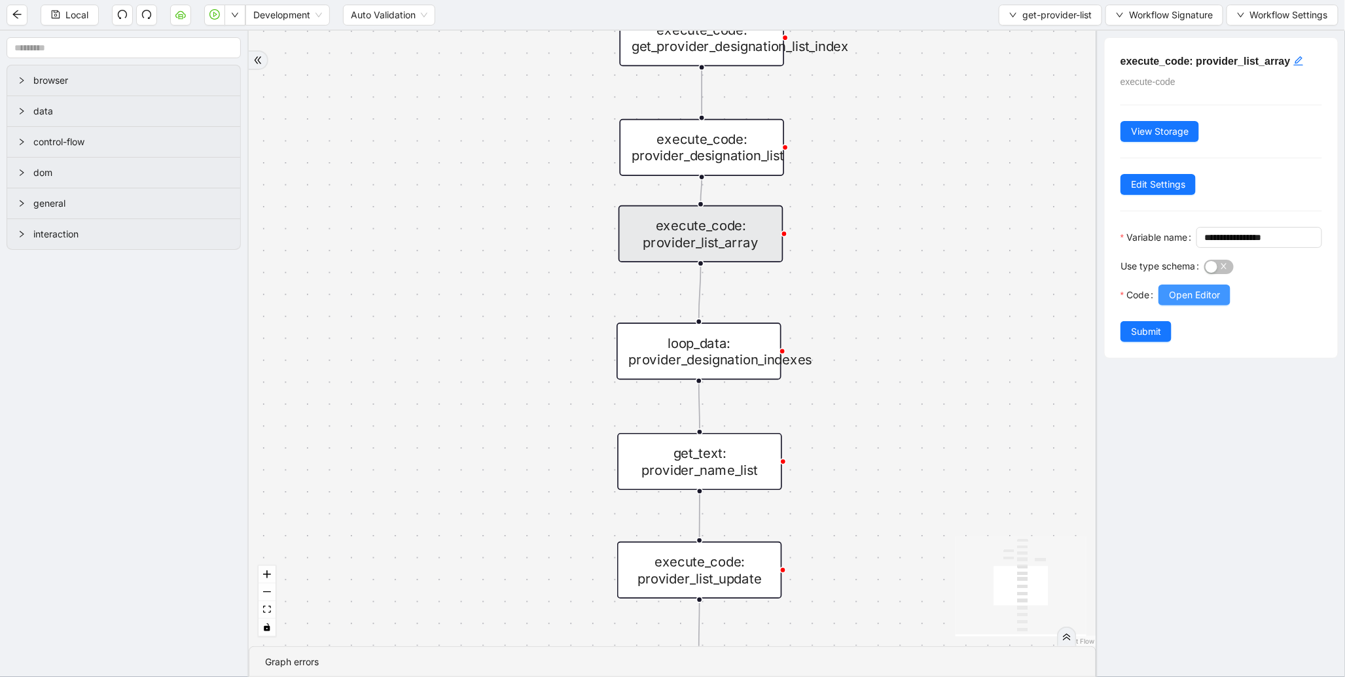
click at [1172, 302] on span "Open Editor" at bounding box center [1194, 295] width 51 height 14
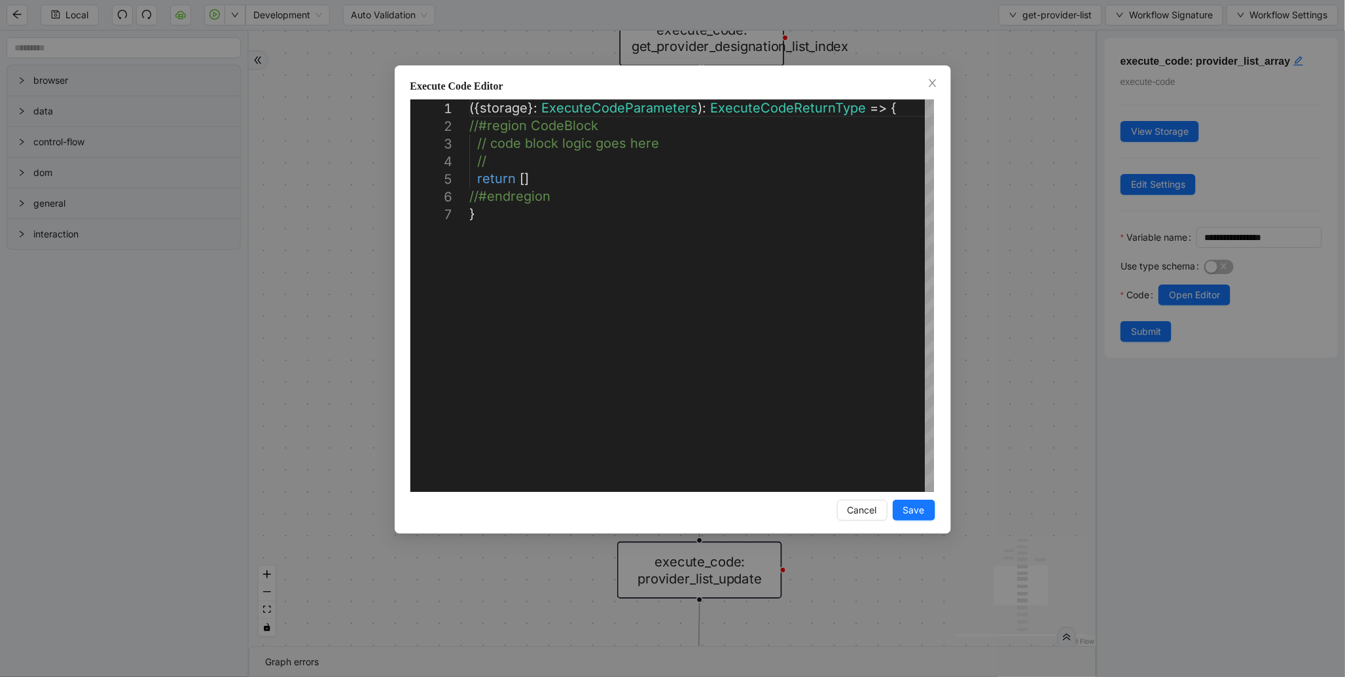
click at [1017, 351] on div "**********" at bounding box center [672, 338] width 1345 height 677
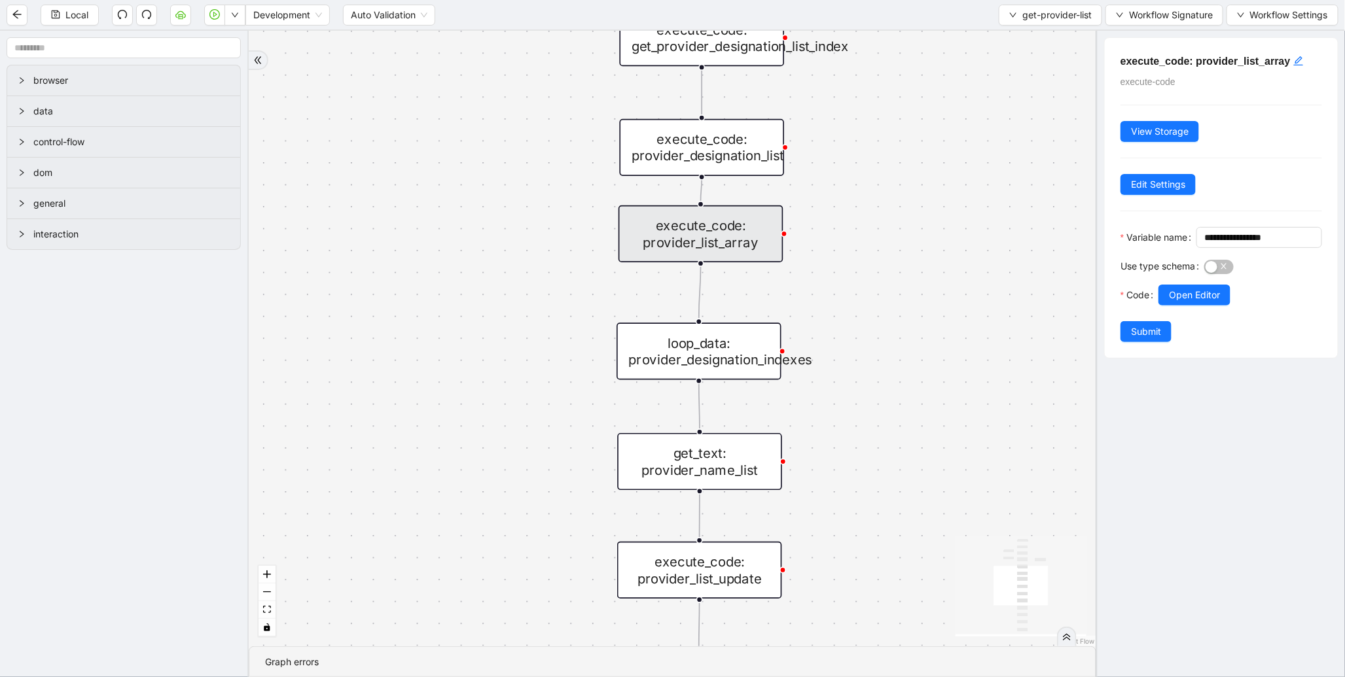
click at [751, 157] on div "execute_code: provider_designation_list" at bounding box center [702, 147] width 165 height 57
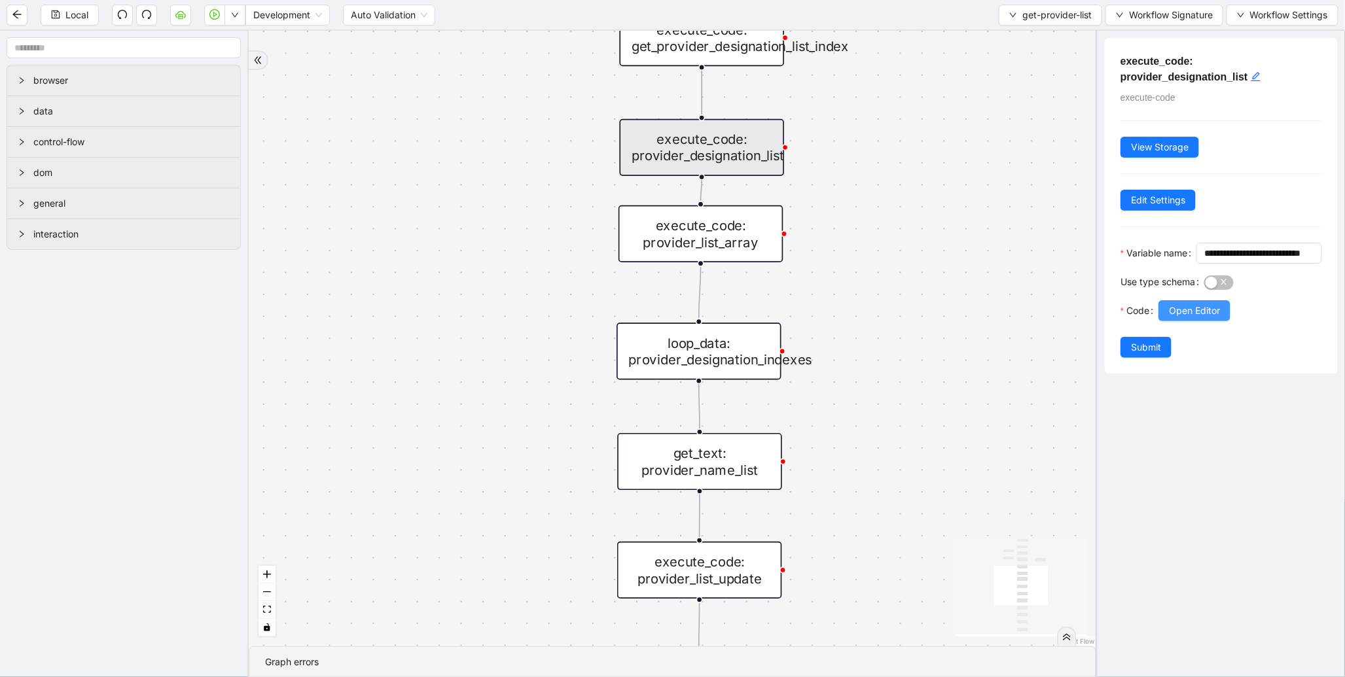
click at [1199, 318] on span "Open Editor" at bounding box center [1194, 311] width 51 height 14
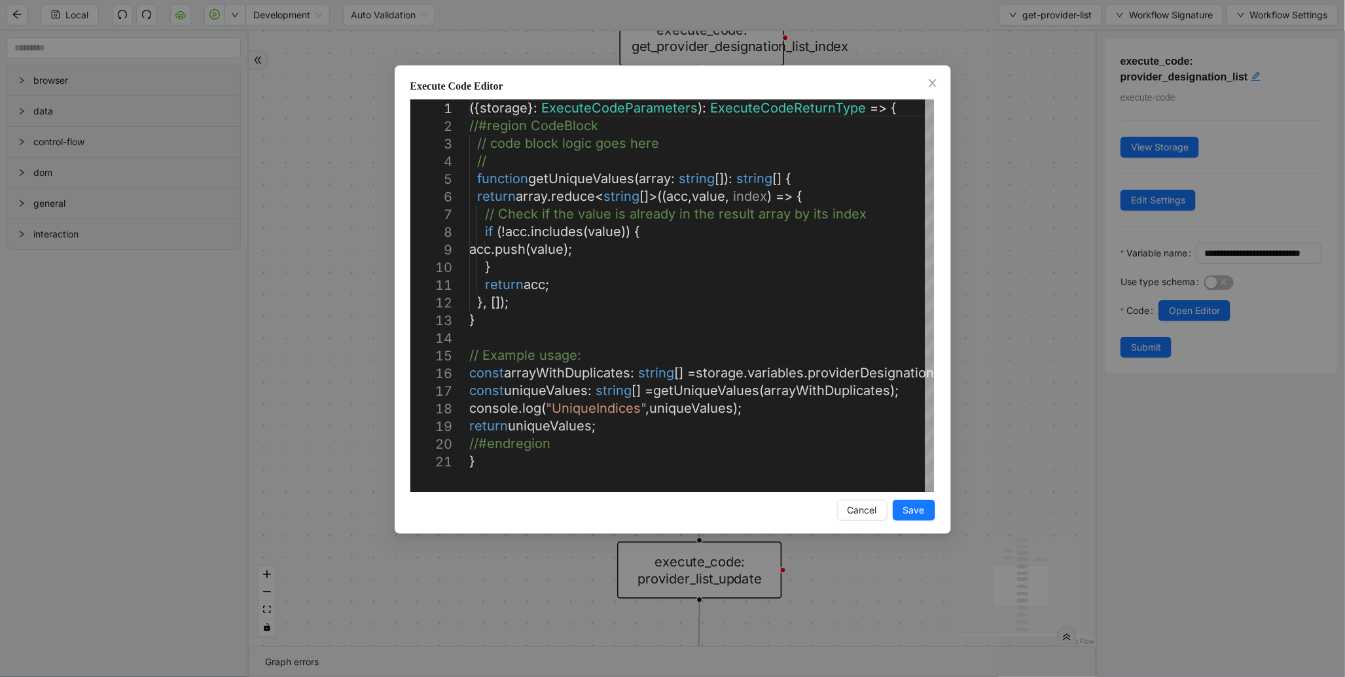
click at [1003, 243] on div "Execute Code Editor 1 2 3 4 5 6 7 8 9 10 11 12 13 14 15 16 17 18 19 20 21 ({ st…" at bounding box center [672, 338] width 1345 height 677
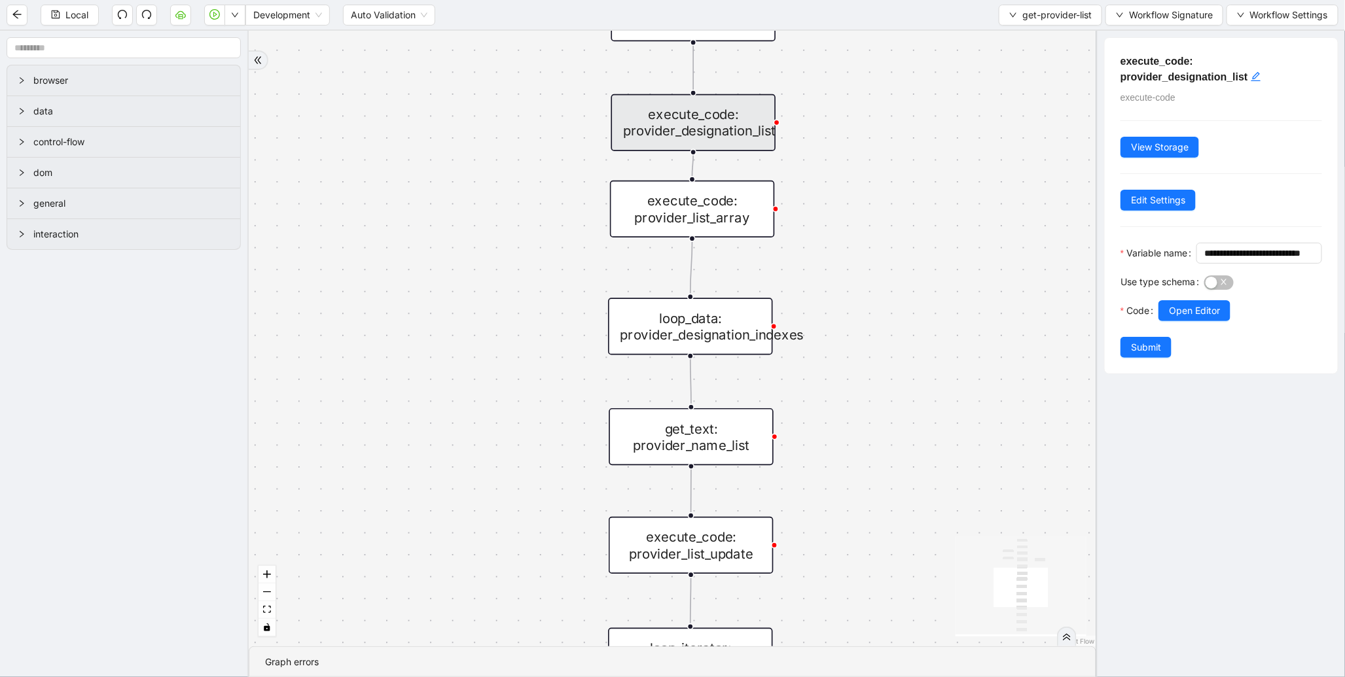
drag, startPoint x: 983, startPoint y: 402, endPoint x: 949, endPoint y: 260, distance: 145.4
click at [951, 264] on div "onError trigger wait_for_element: provider_list new_tab: get_text: provider_nam…" at bounding box center [672, 339] width 847 height 616
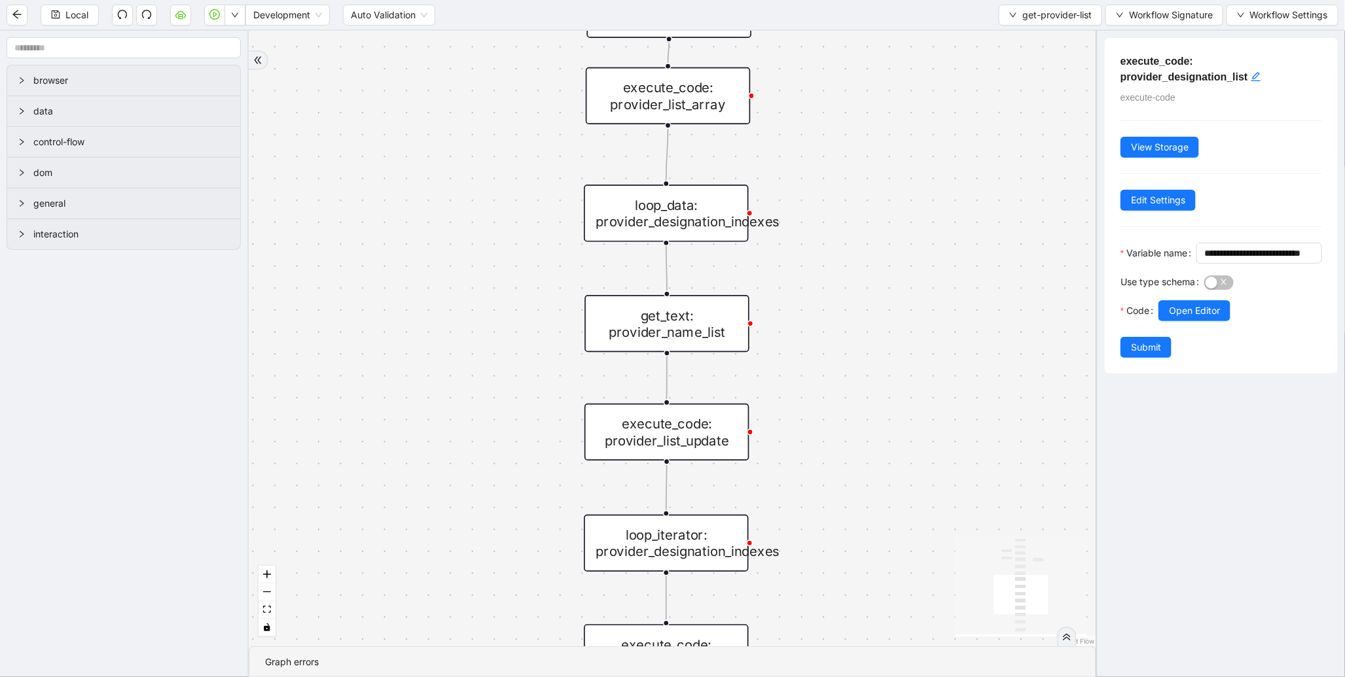
click at [652, 224] on div "loop_data: provider_designation_indexes" at bounding box center [666, 213] width 165 height 57
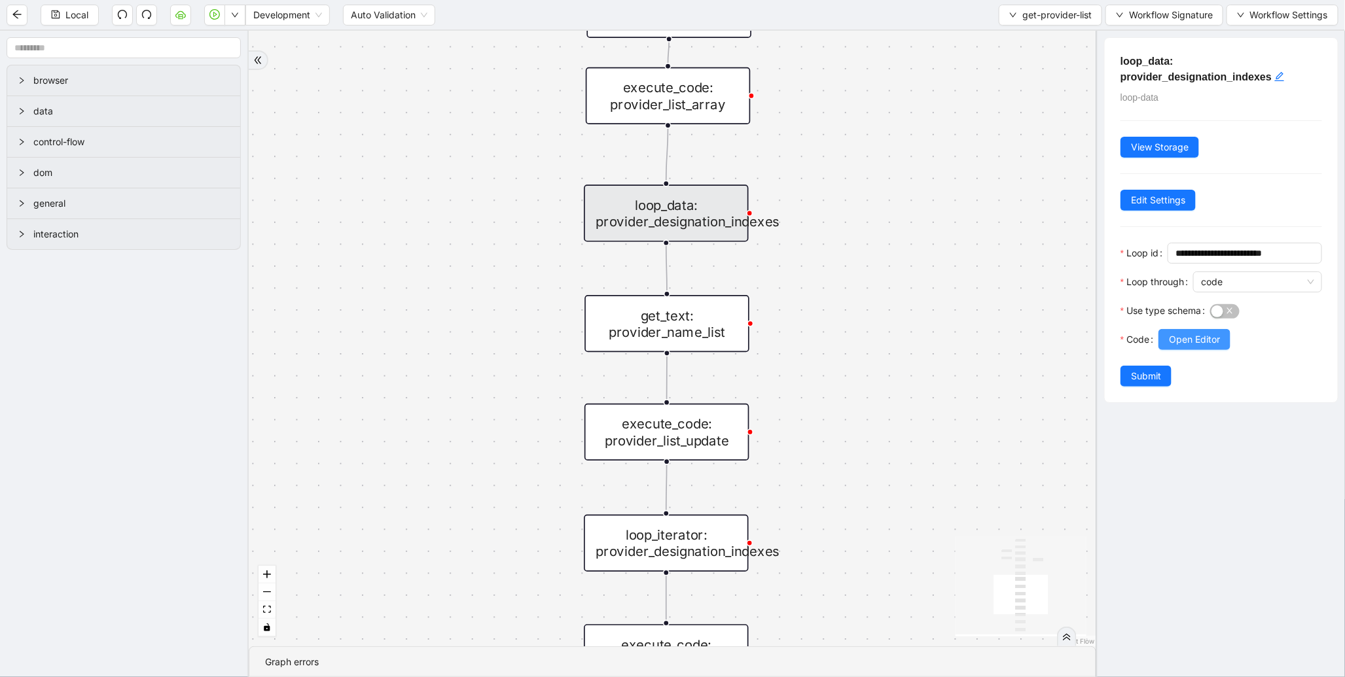
click at [1176, 345] on span "Open Editor" at bounding box center [1194, 339] width 51 height 14
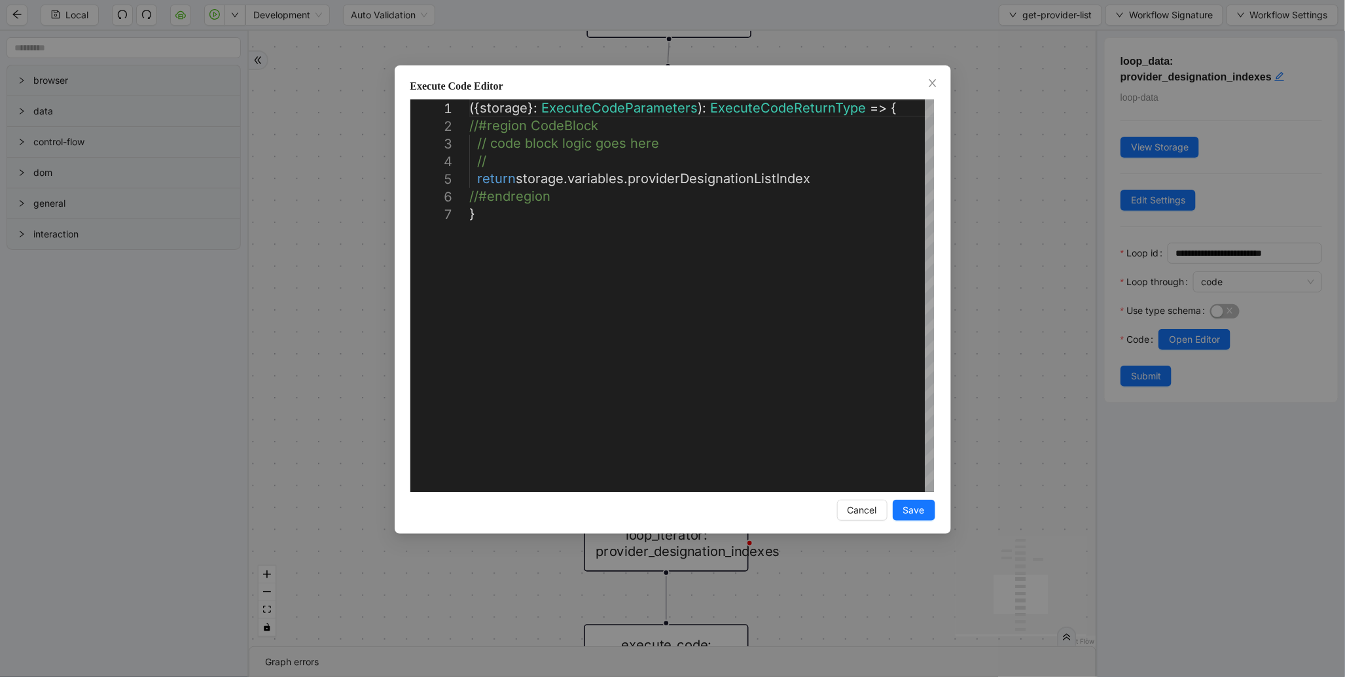
click at [1031, 272] on div "**********" at bounding box center [672, 338] width 1345 height 677
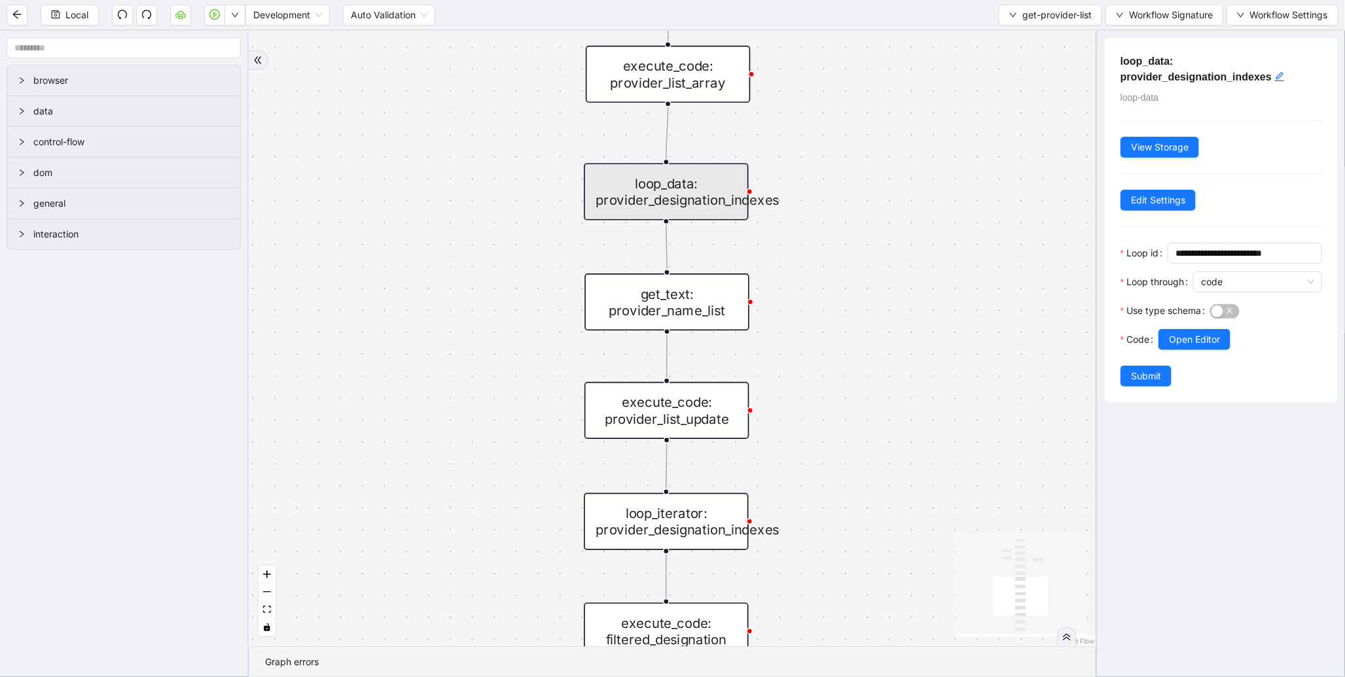
drag, startPoint x: 919, startPoint y: 437, endPoint x: 938, endPoint y: 325, distance: 114.1
click at [933, 336] on div "onError trigger wait_for_element: provider_list new_tab: get_text: provider_nam…" at bounding box center [672, 339] width 847 height 616
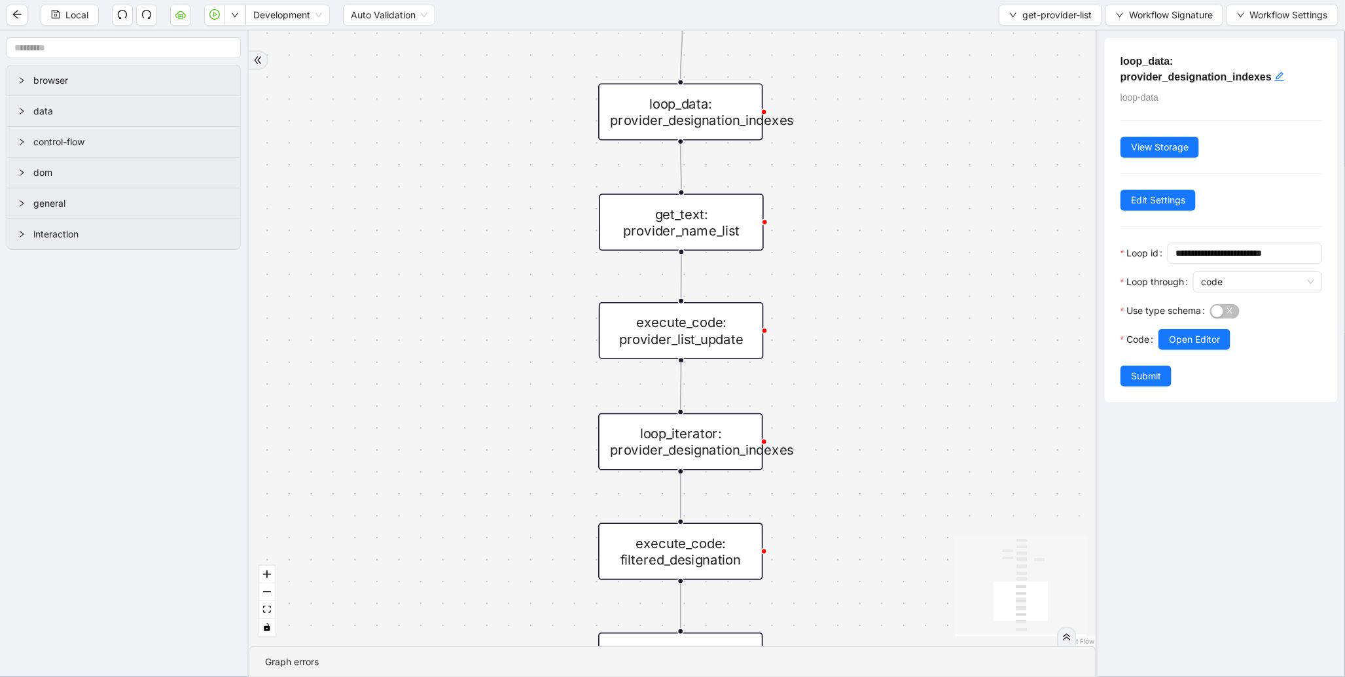
click at [748, 238] on div "get_text: provider_name_list" at bounding box center [681, 222] width 165 height 57
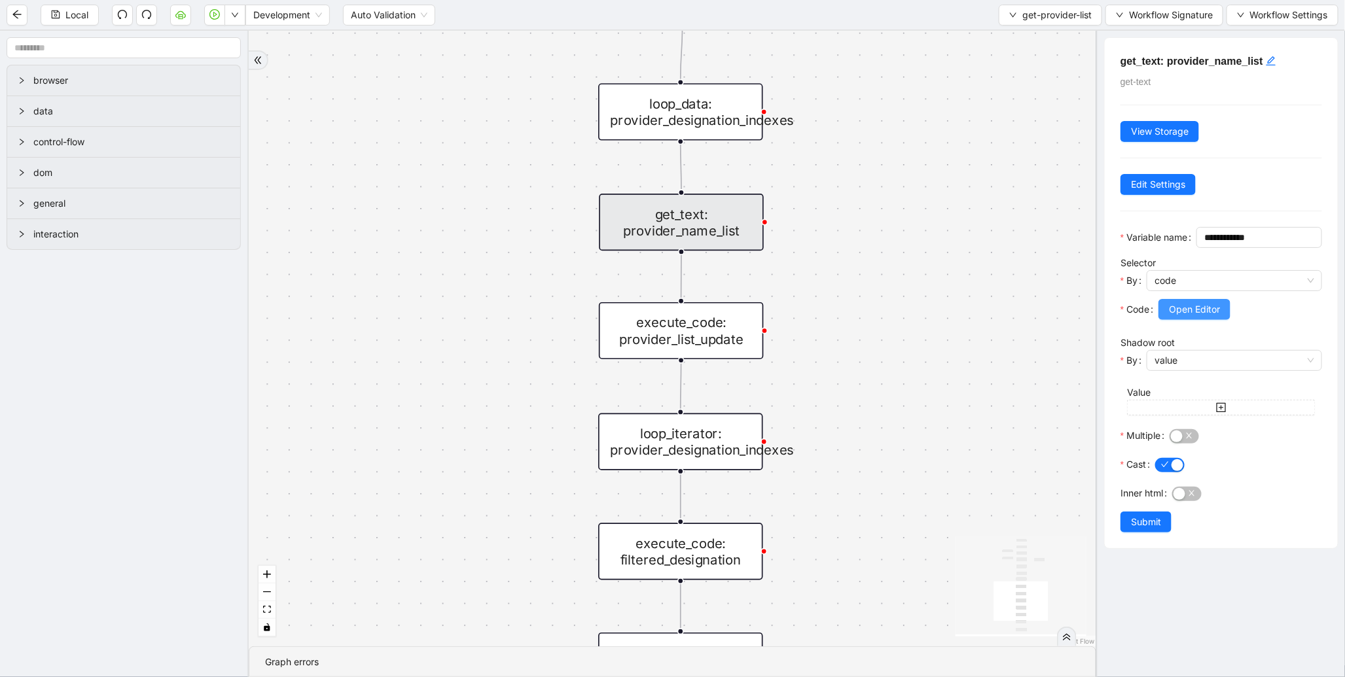
click at [1186, 317] on span "Open Editor" at bounding box center [1194, 309] width 51 height 14
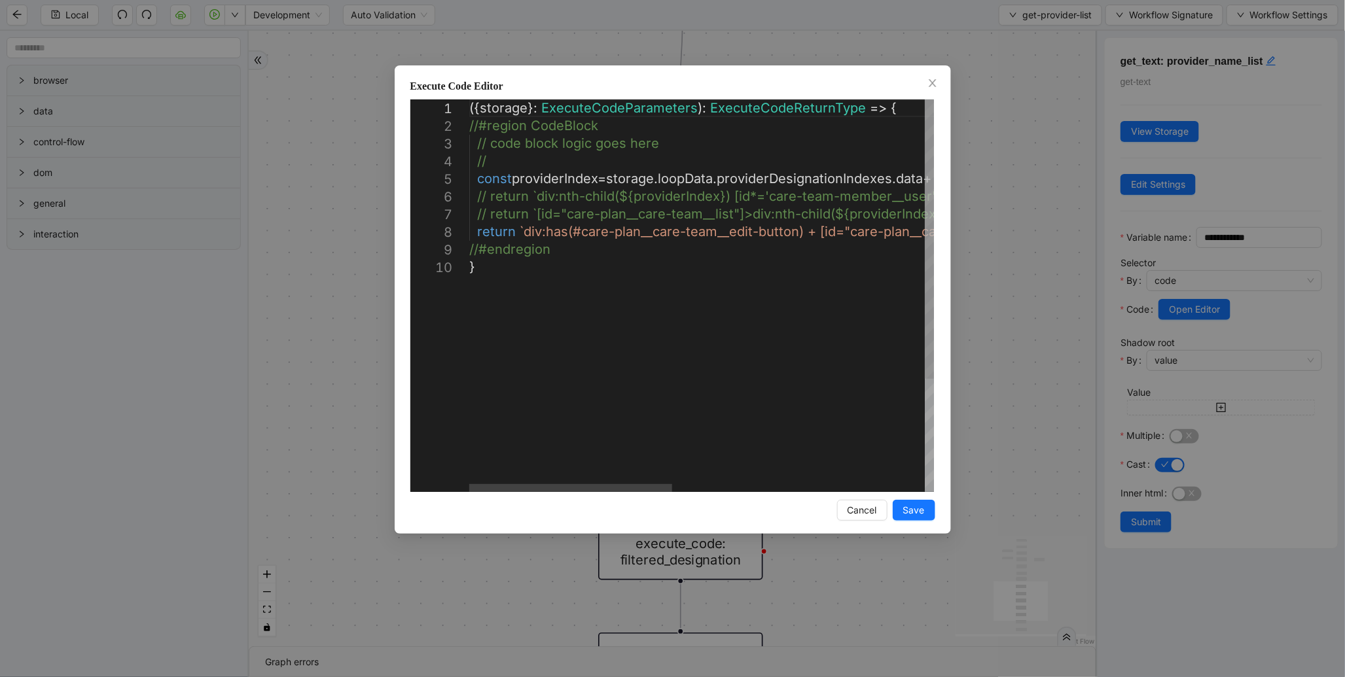
scroll to position [0, 109]
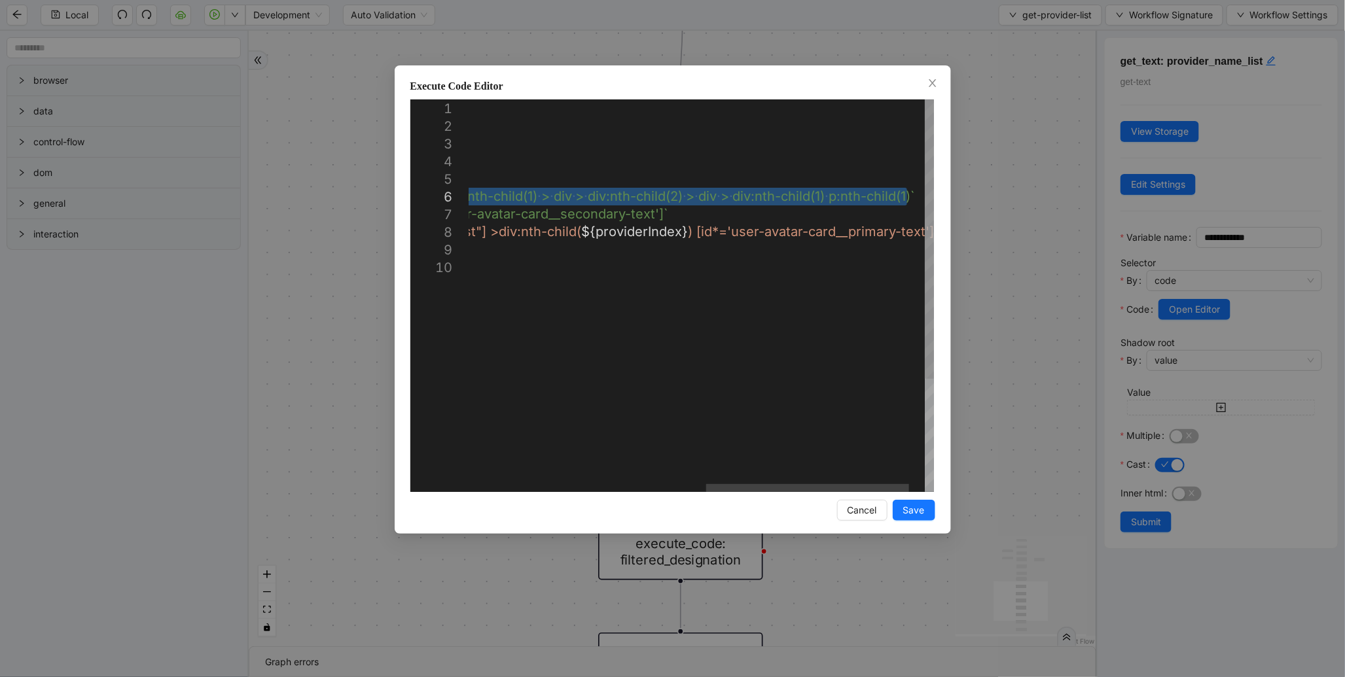
drag, startPoint x: 537, startPoint y: 192, endPoint x: 905, endPoint y: 194, distance: 368.4
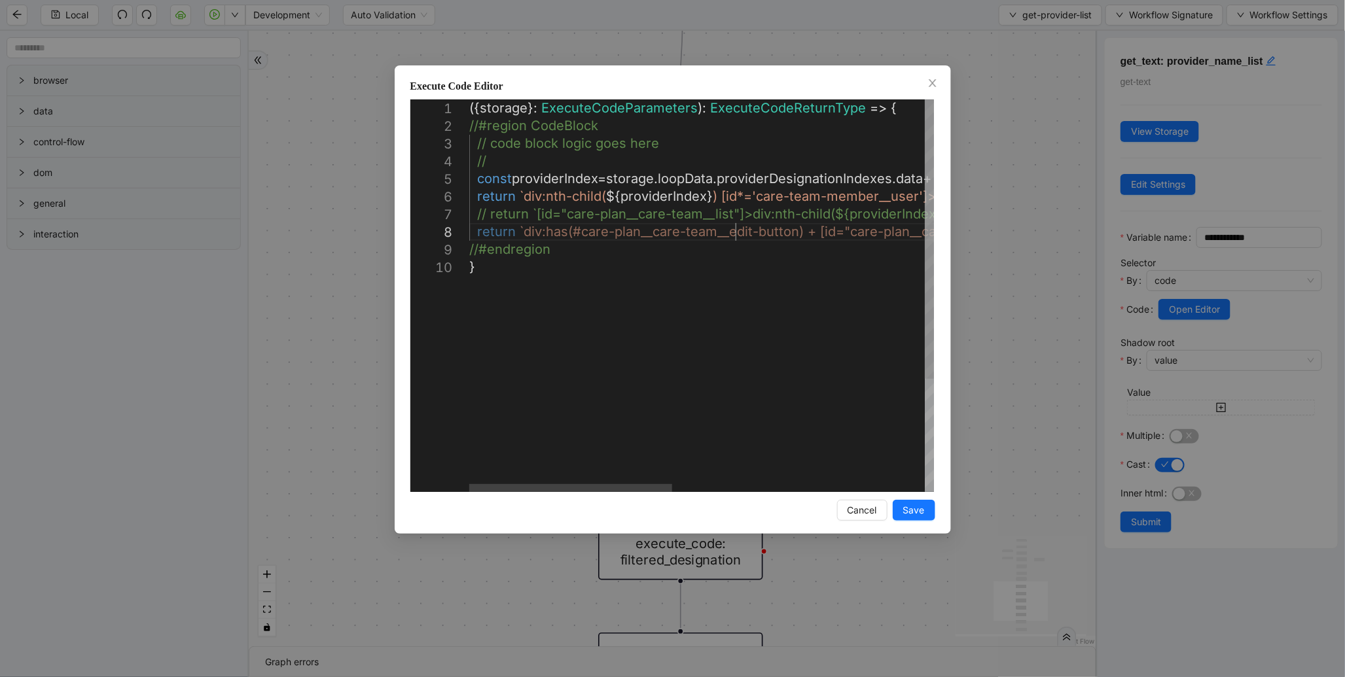
click at [734, 230] on div "({ storage }: ExecuteCodeParameters ): ExecuteCodeReturnType => { //#region Cod…" at bounding box center [989, 375] width 1041 height 552
type textarea "**********"
click at [918, 518] on button "Save" at bounding box center [914, 510] width 43 height 21
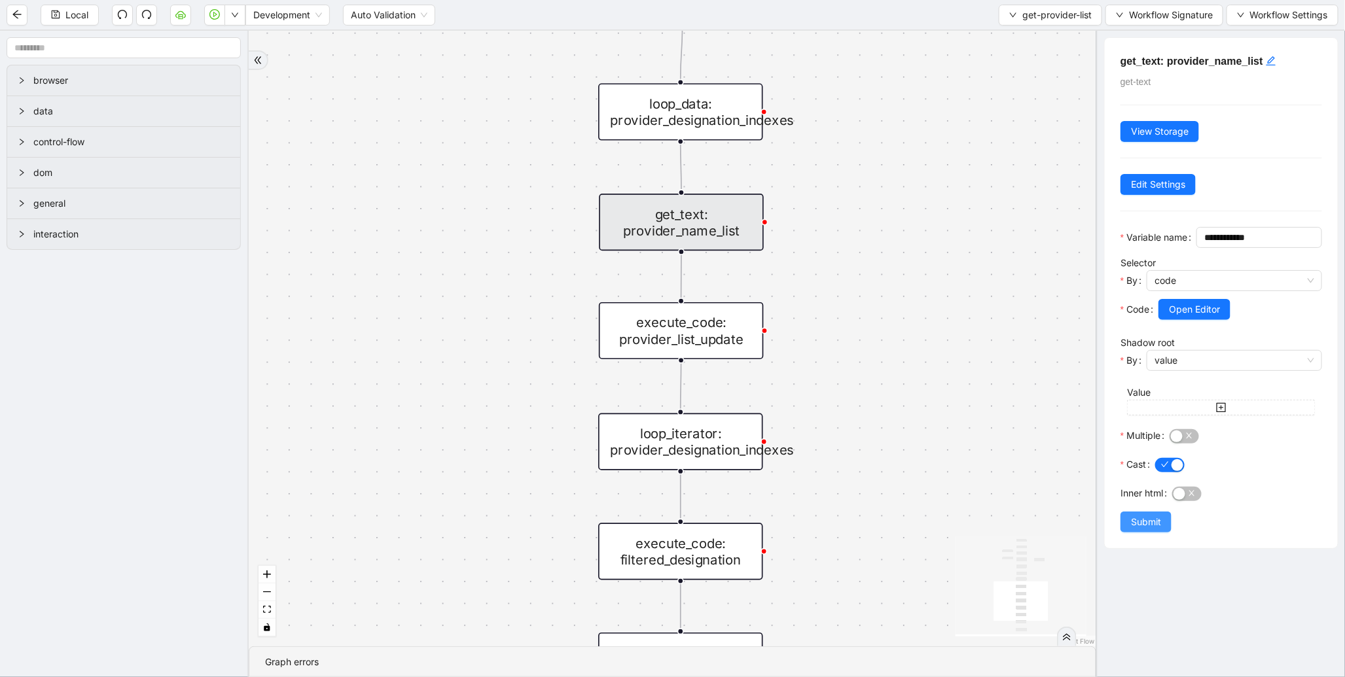
click at [1142, 529] on span "Submit" at bounding box center [1146, 522] width 30 height 14
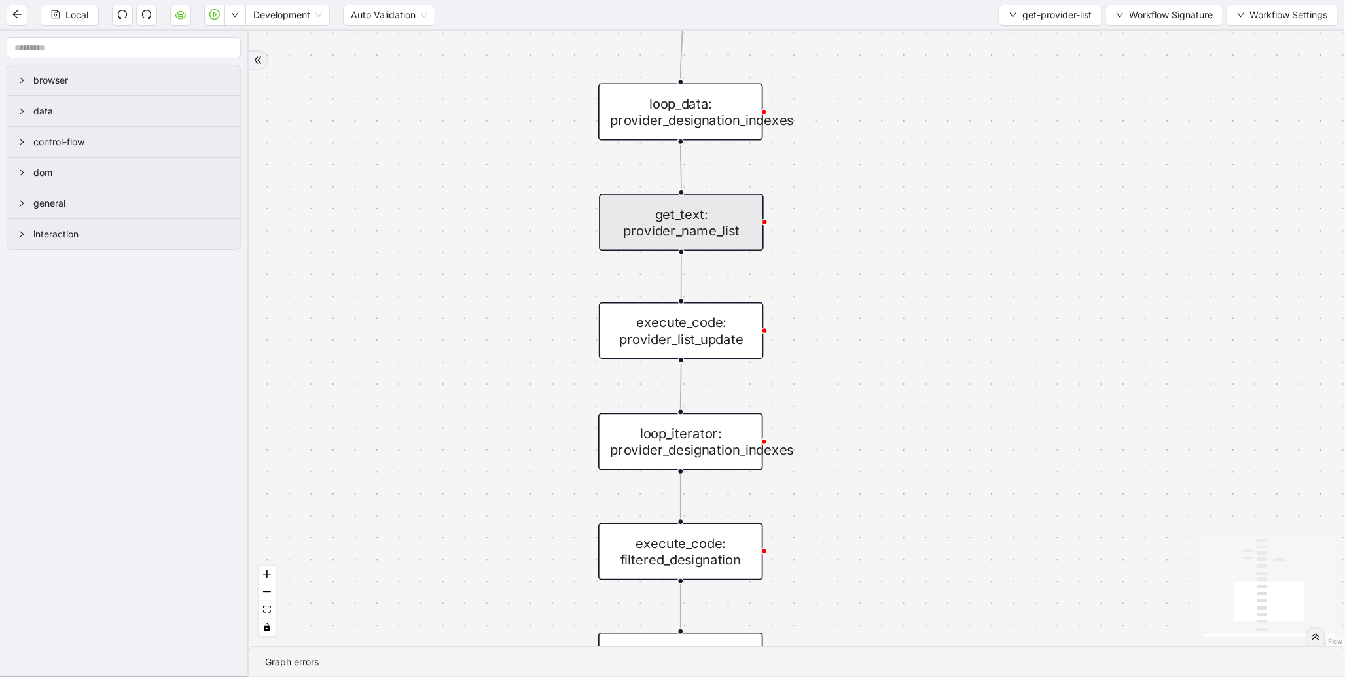
drag, startPoint x: 908, startPoint y: 414, endPoint x: 896, endPoint y: 215, distance: 199.2
click at [896, 215] on div "onError trigger wait_for_element: provider_list new_tab: get_text: provider_nam…" at bounding box center [797, 339] width 1096 height 616
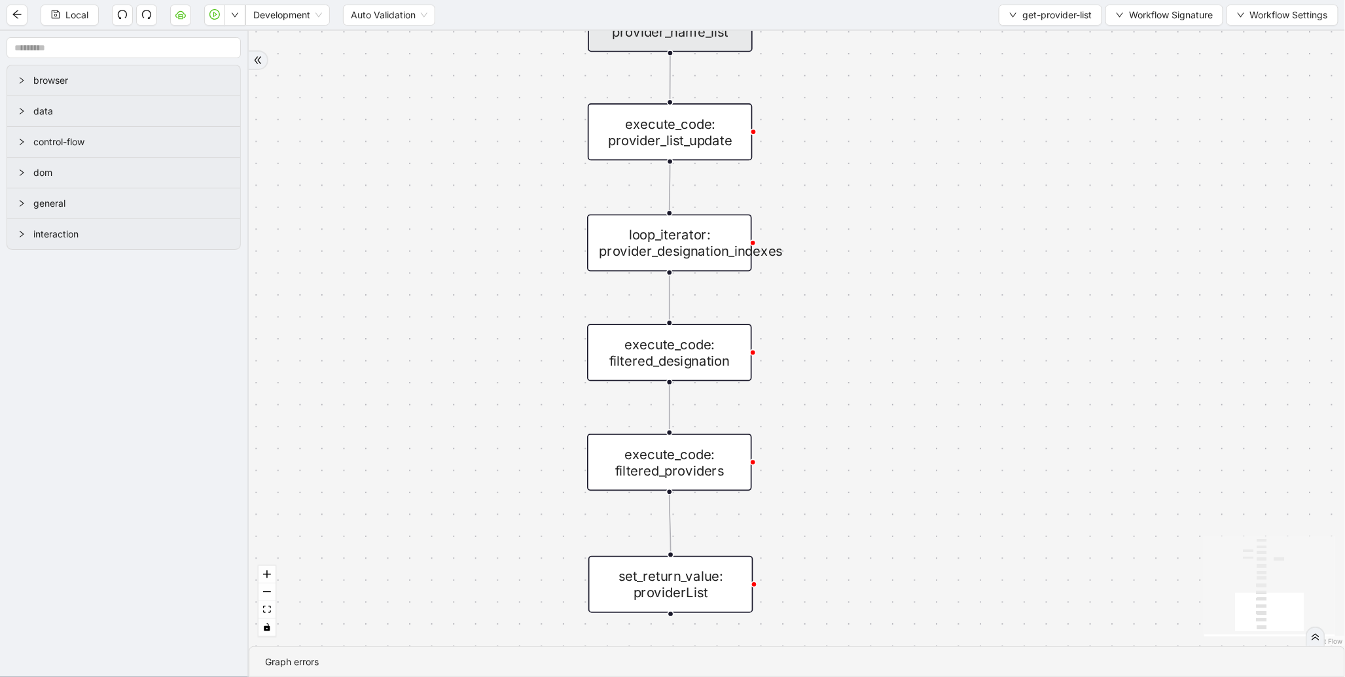
click at [83, 375] on aside "browser data control-flow dom general interaction" at bounding box center [124, 354] width 249 height 646
